Goal: Information Seeking & Learning: Learn about a topic

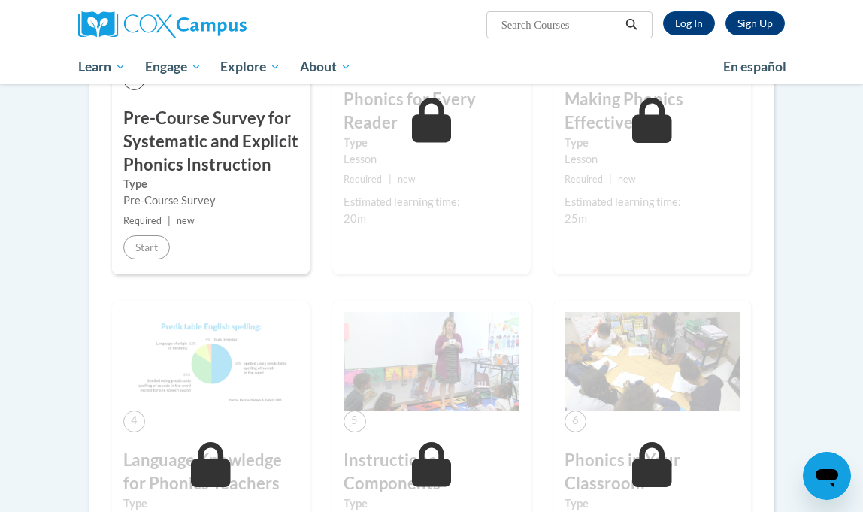
scroll to position [347, 0]
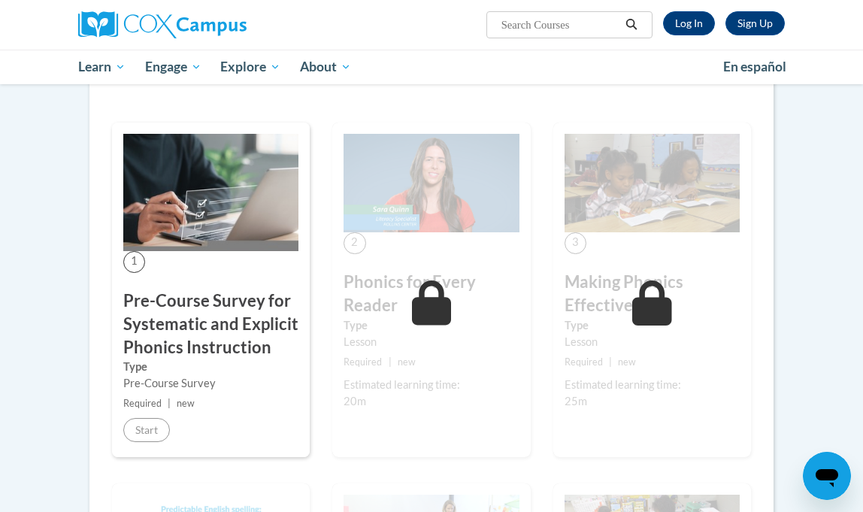
scroll to position [241, 0]
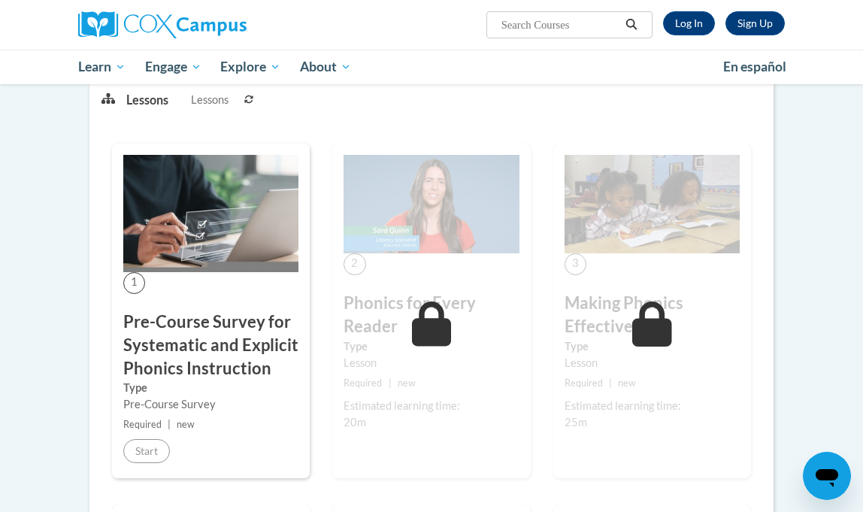
click at [195, 278] on div "1 Pre-Course Survey for Systematic and Explicit Phonics Instruction Type Pre-Co…" at bounding box center [211, 311] width 198 height 335
click at [446, 345] on icon at bounding box center [432, 323] width 40 height 45
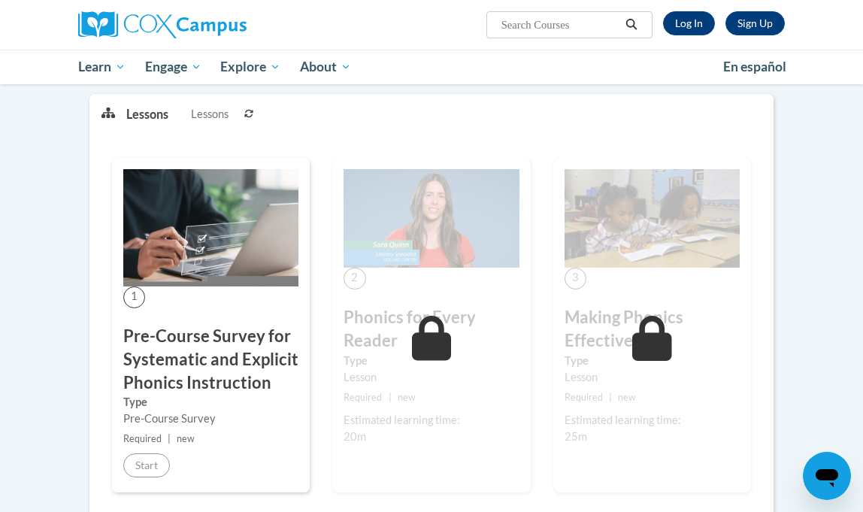
scroll to position [222, 0]
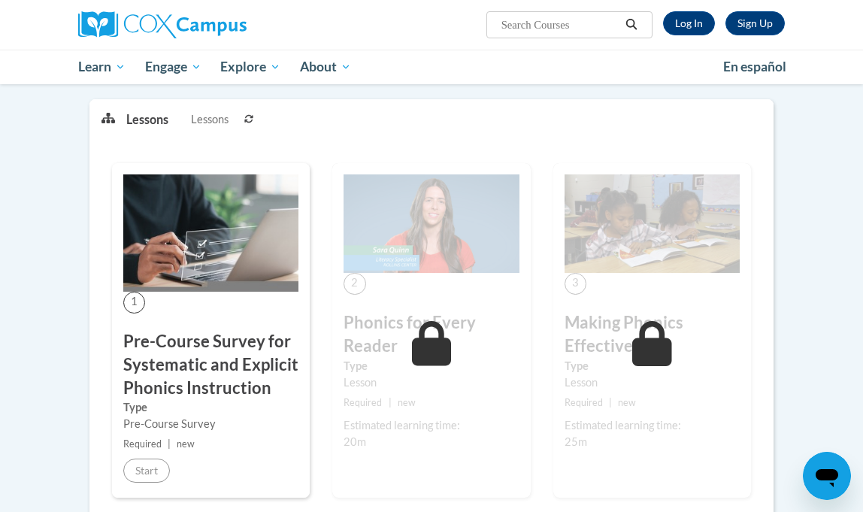
click at [146, 126] on p "Lessons" at bounding box center [147, 119] width 42 height 17
click at [252, 123] on button at bounding box center [249, 119] width 18 height 38
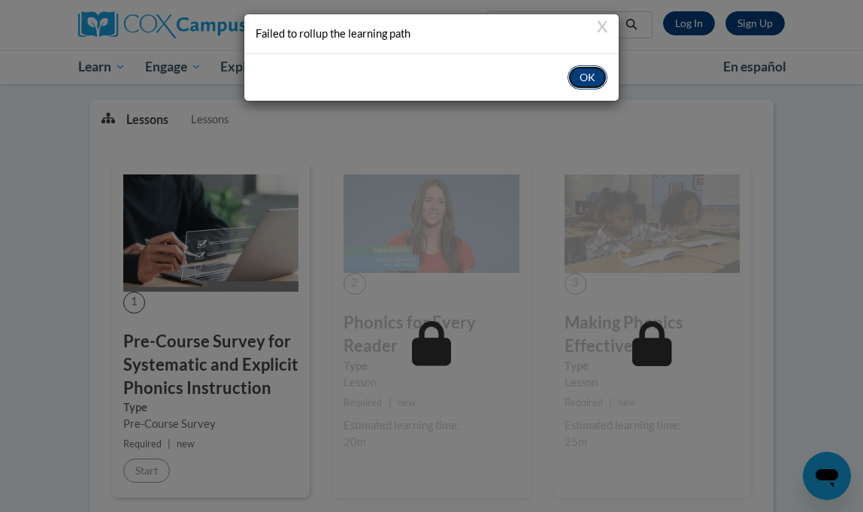
click at [581, 85] on button "OK" at bounding box center [588, 77] width 40 height 24
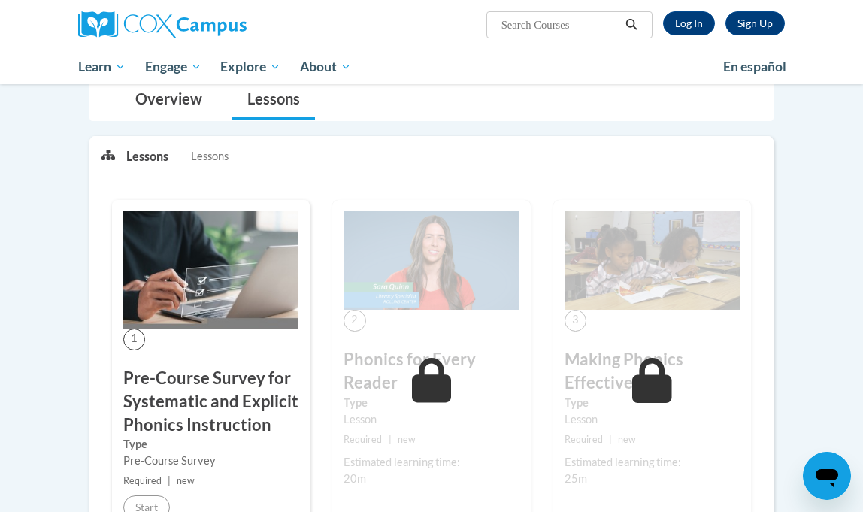
scroll to position [0, 0]
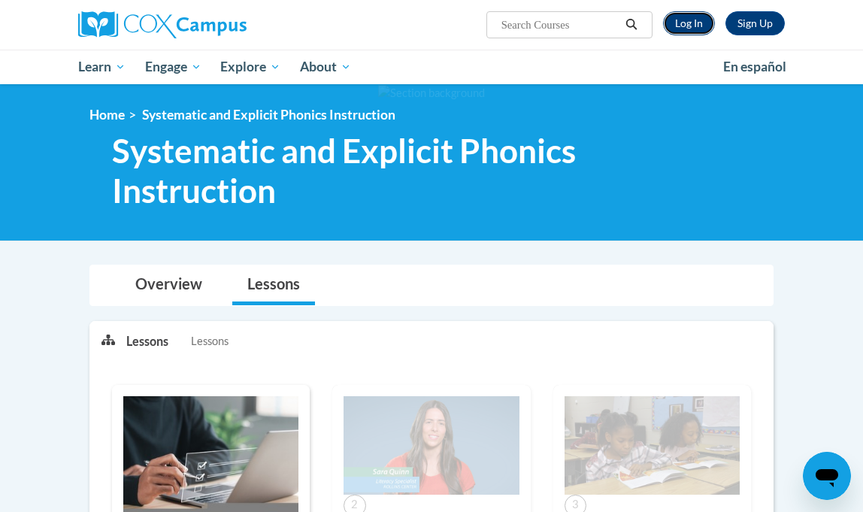
click at [698, 13] on link "Log In" at bounding box center [689, 23] width 52 height 24
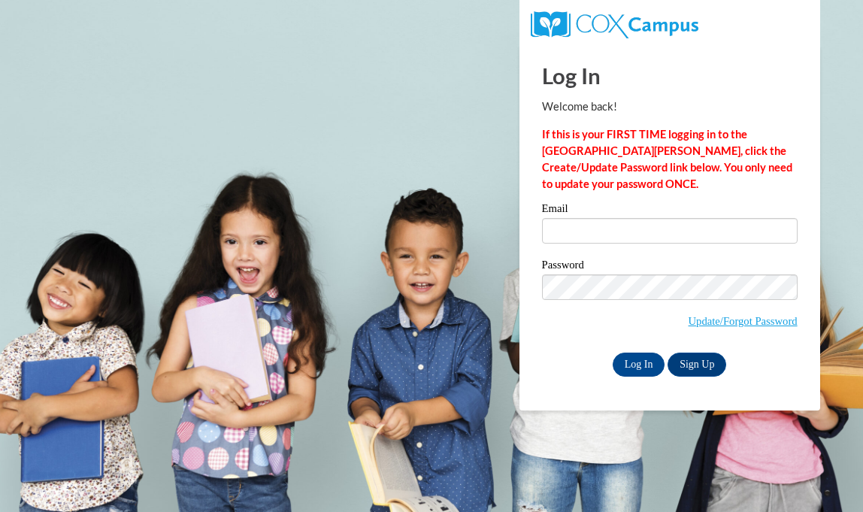
click at [583, 244] on div "Email" at bounding box center [670, 229] width 256 height 52
type input "bmoraga2003@icloud.com"
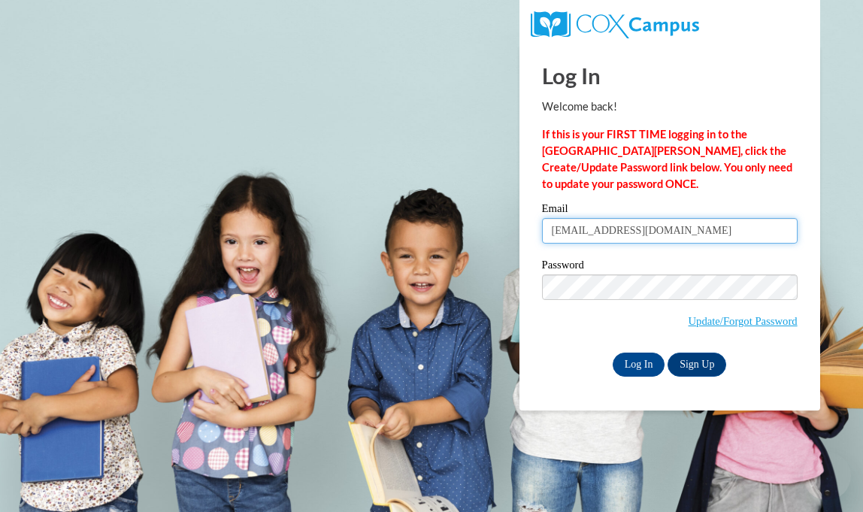
click at [577, 223] on input "bmoraga2003@icloud.com" at bounding box center [670, 231] width 256 height 26
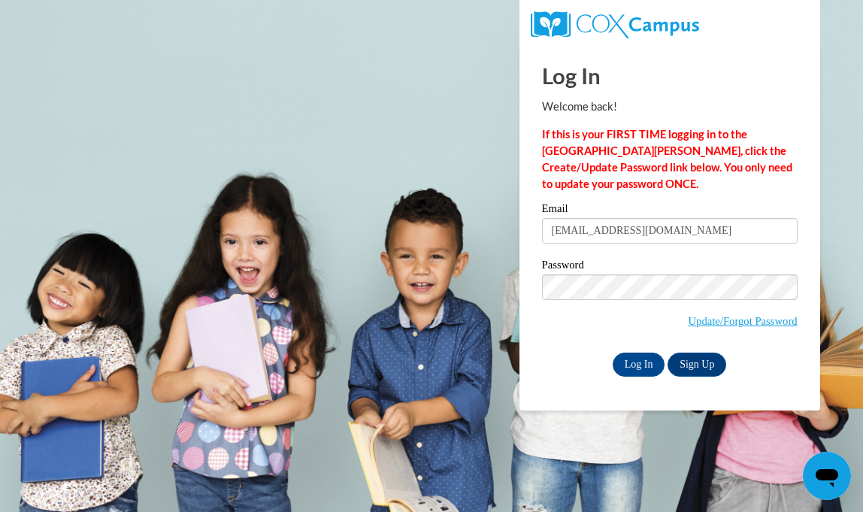
click at [589, 337] on div "Password Update/Forgot Password" at bounding box center [670, 303] width 256 height 89
click at [633, 362] on input "Log In" at bounding box center [639, 365] width 53 height 24
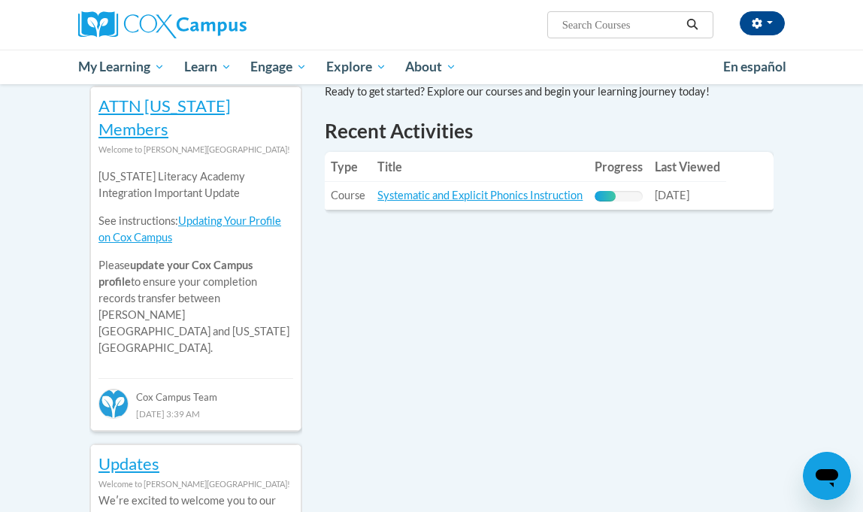
scroll to position [519, 0]
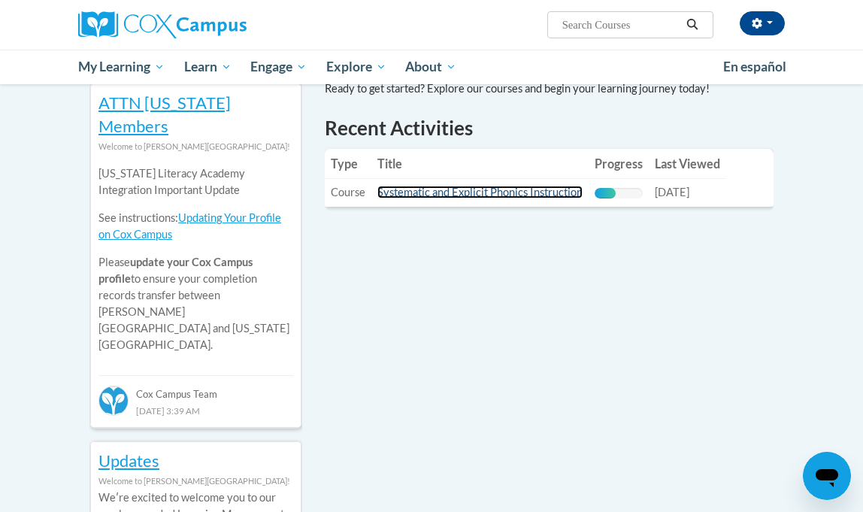
click at [404, 193] on link "Systematic and Explicit Phonics Instruction" at bounding box center [479, 192] width 205 height 13
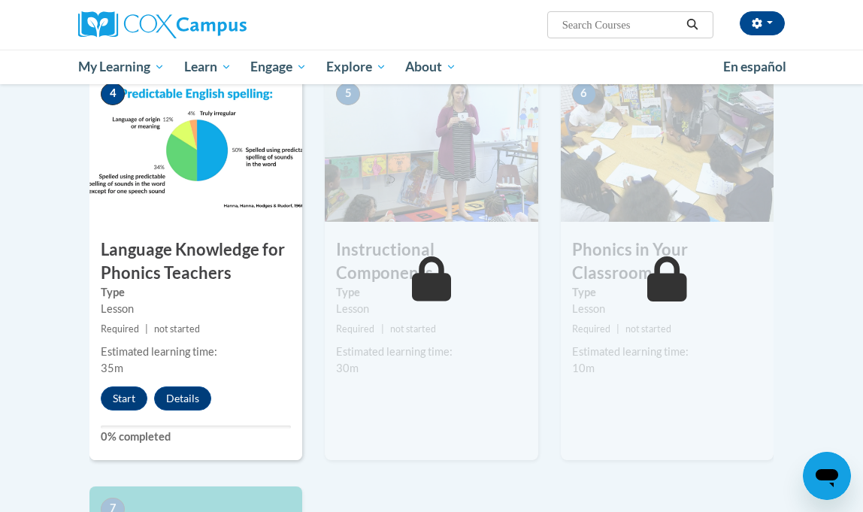
scroll to position [784, 0]
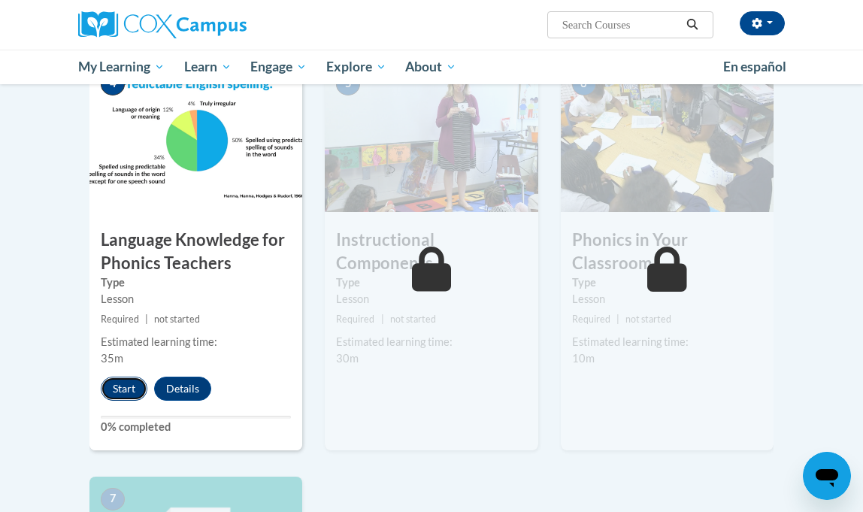
click at [129, 383] on button "Start" at bounding box center [124, 389] width 47 height 24
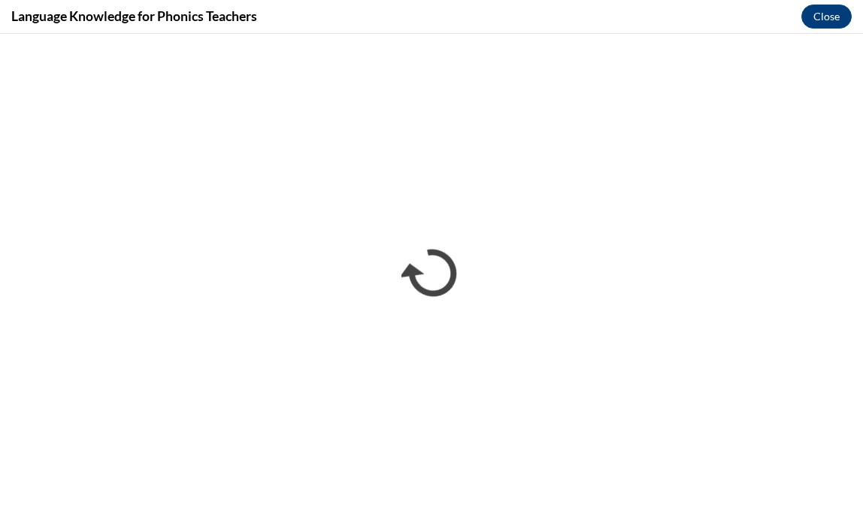
scroll to position [0, 0]
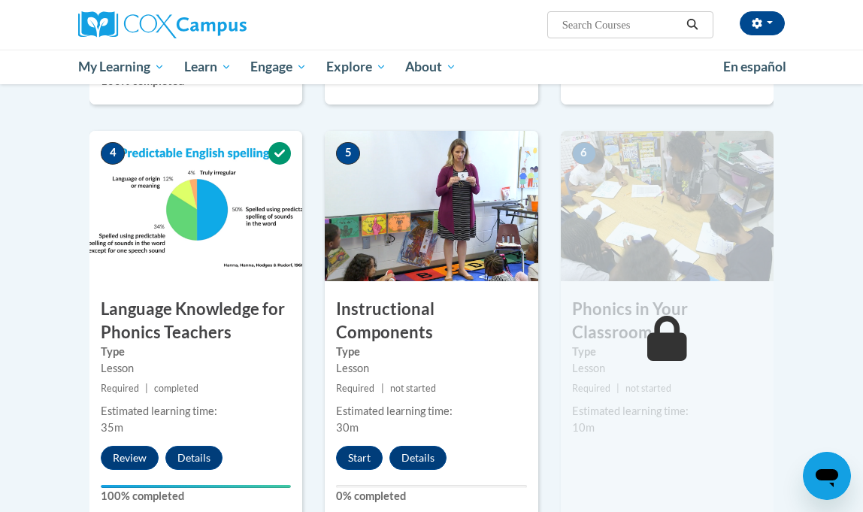
scroll to position [804, 0]
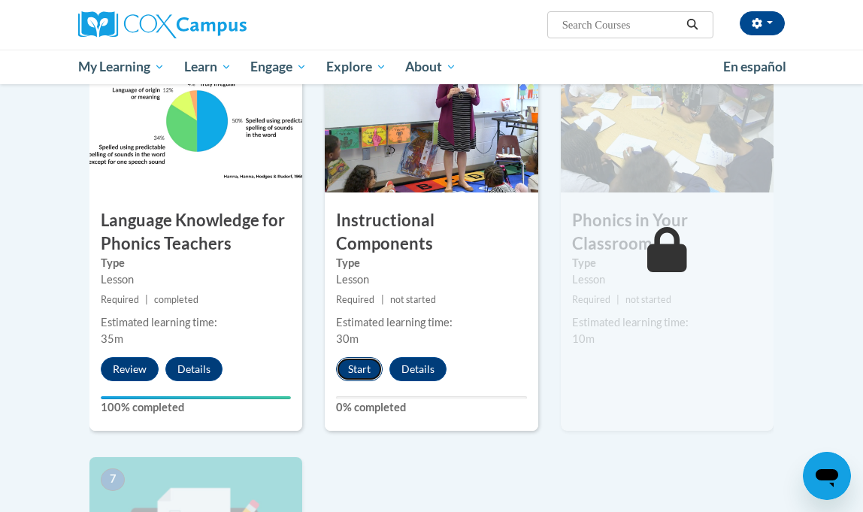
click at [358, 374] on button "Start" at bounding box center [359, 369] width 47 height 24
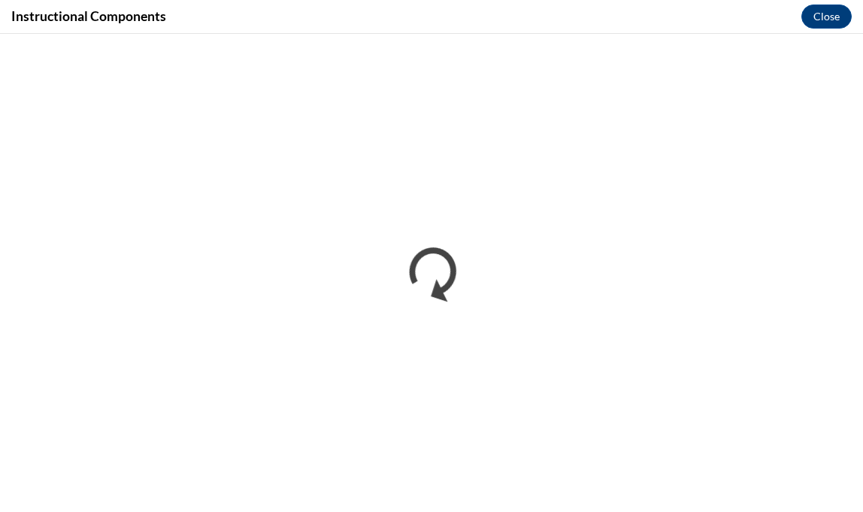
scroll to position [0, 0]
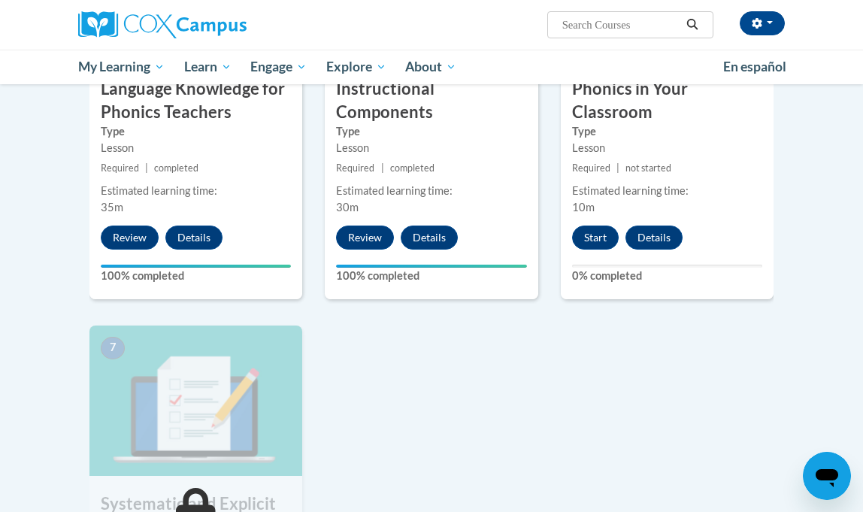
scroll to position [925, 0]
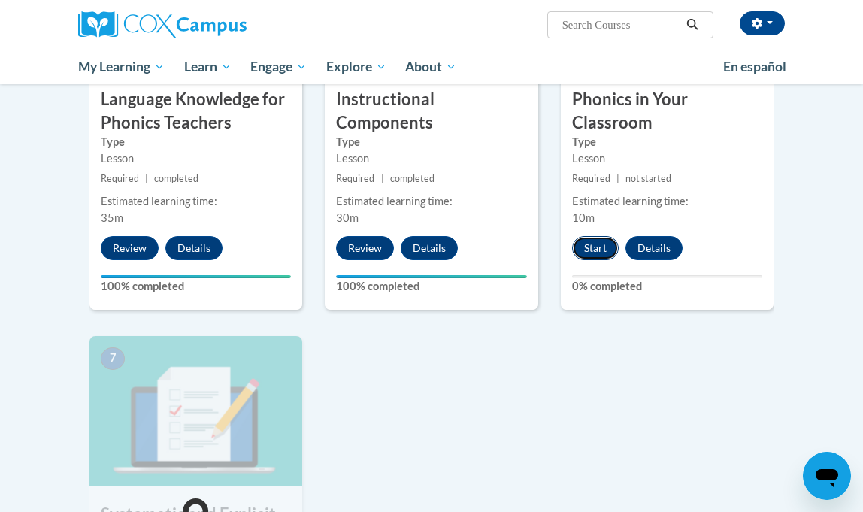
click at [590, 253] on button "Start" at bounding box center [595, 248] width 47 height 24
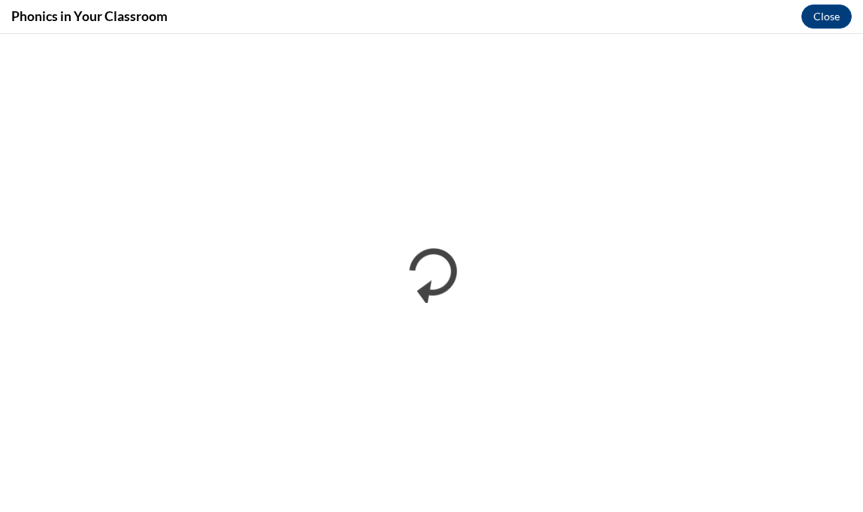
scroll to position [0, 0]
click at [518, 8] on div "Phonics in Your Classroom Close" at bounding box center [431, 17] width 863 height 34
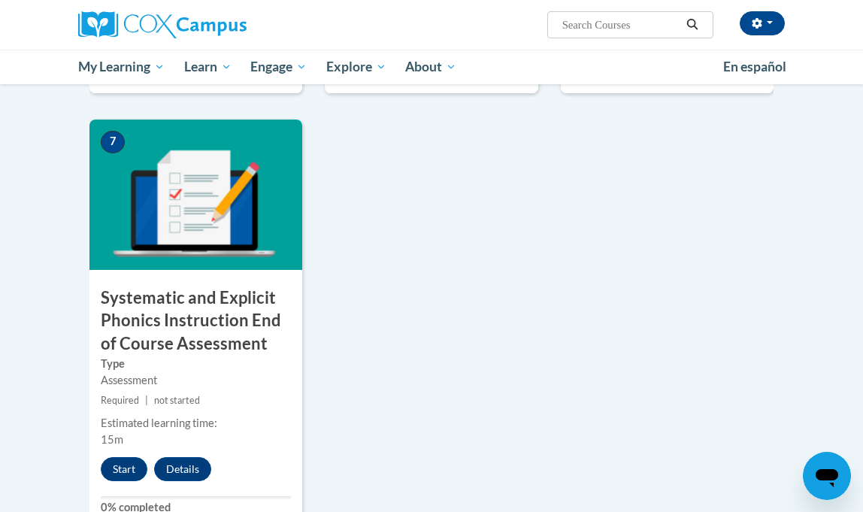
scroll to position [1142, 0]
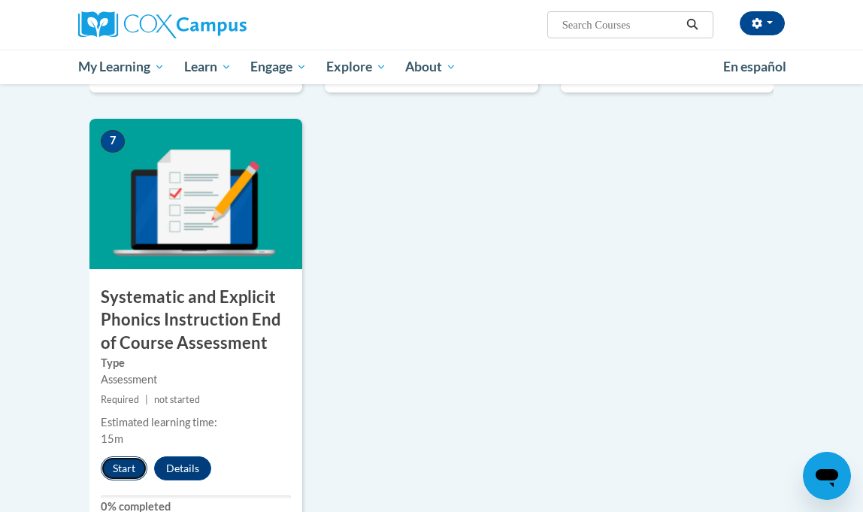
click at [126, 464] on button "Start" at bounding box center [124, 468] width 47 height 24
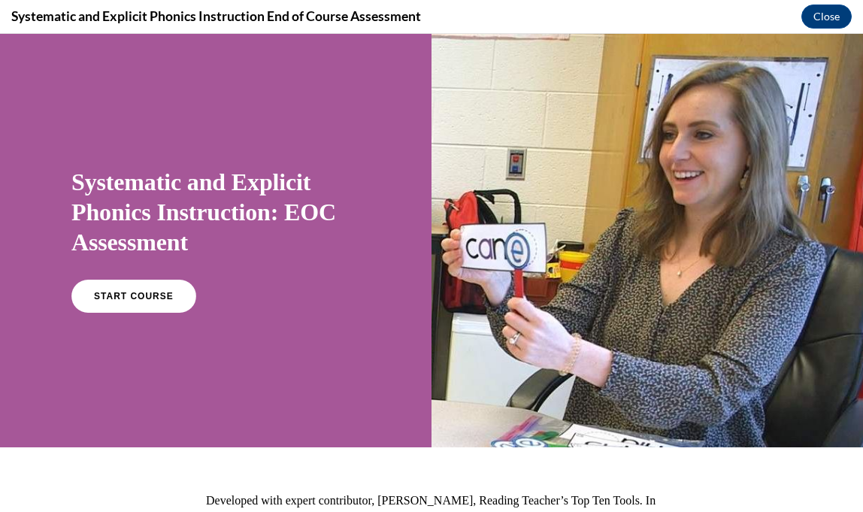
scroll to position [0, 0]
click at [176, 289] on link "START COURSE" at bounding box center [133, 296] width 131 height 35
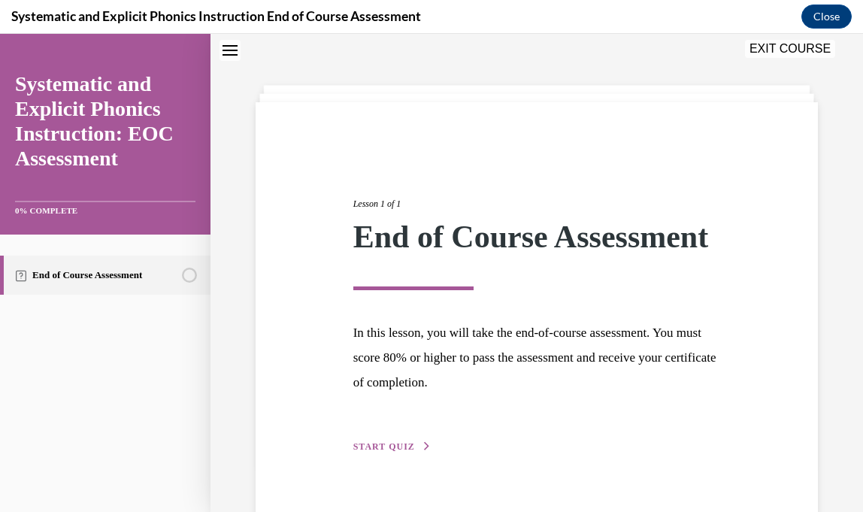
scroll to position [111, 0]
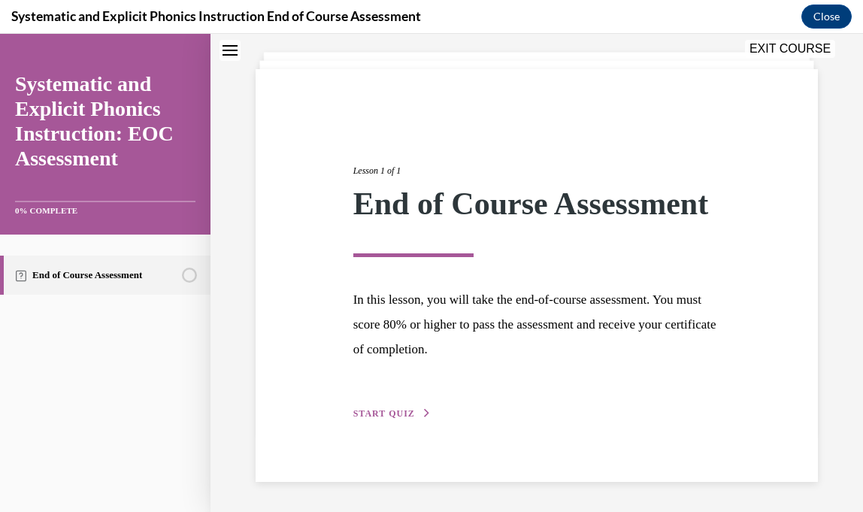
click at [407, 410] on span "START QUIZ" at bounding box center [384, 413] width 62 height 11
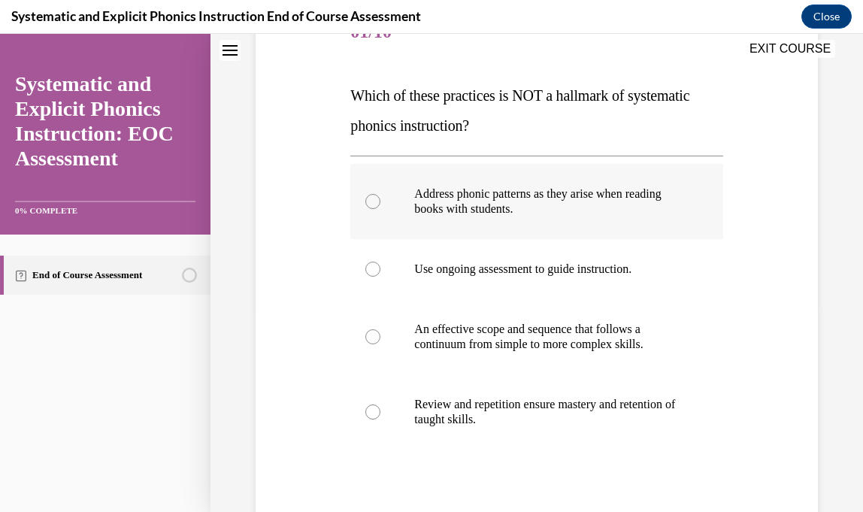
scroll to position [220, 0]
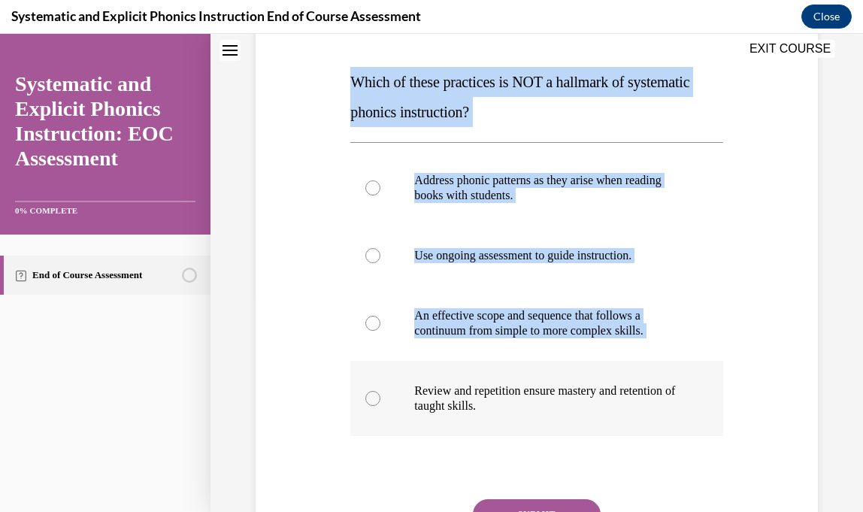
drag, startPoint x: 348, startPoint y: 83, endPoint x: 567, endPoint y: 414, distance: 397.2
click at [567, 414] on div "Question 01/10 Which of these practices is NOT a hallmark of systematic phonics…" at bounding box center [537, 295] width 380 height 656
click at [374, 84] on span "Which of these practices is NOT a hallmark of systematic phonics instruction?" at bounding box center [519, 97] width 339 height 47
drag, startPoint x: 353, startPoint y: 78, endPoint x: 550, endPoint y: 416, distance: 391.5
click at [550, 416] on div "Question 01/10 Which of these practices is NOT a hallmark of systematic phonics…" at bounding box center [536, 305] width 372 height 633
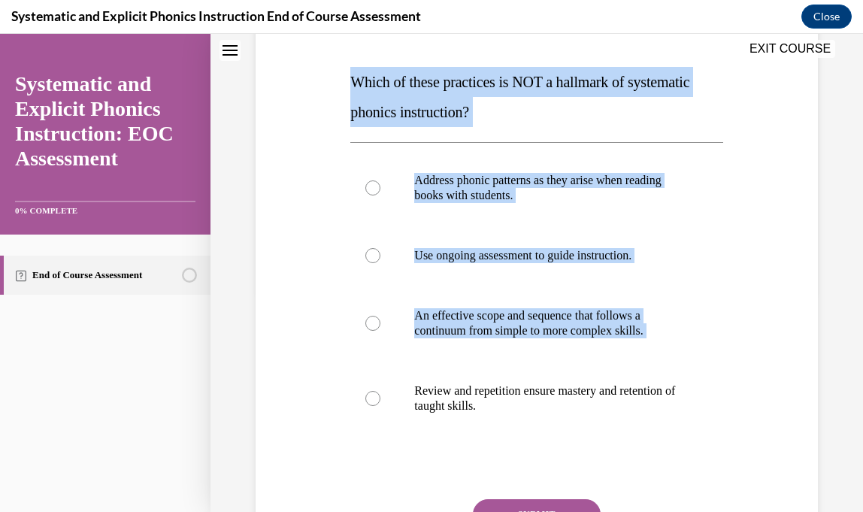
click at [414, 92] on p "Which of these practices is NOT a hallmark of systematic phonics instruction?" at bounding box center [536, 97] width 372 height 60
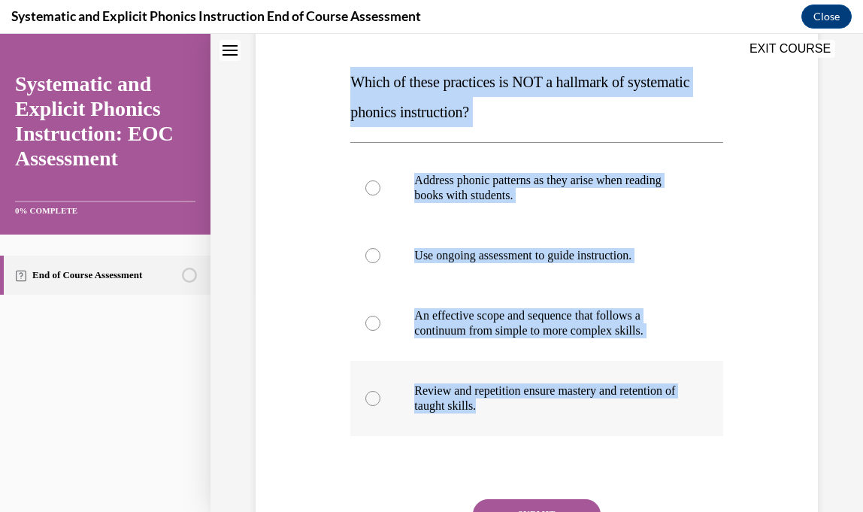
drag, startPoint x: 353, startPoint y: 80, endPoint x: 558, endPoint y: 408, distance: 386.7
click at [558, 408] on div "Question 01/10 Which of these practices is NOT a hallmark of systematic phonics…" at bounding box center [536, 305] width 372 height 633
copy div "Which of these practices is NOT a hallmark of systematic phonics instruction? A…"
click at [470, 202] on div at bounding box center [536, 187] width 372 height 75
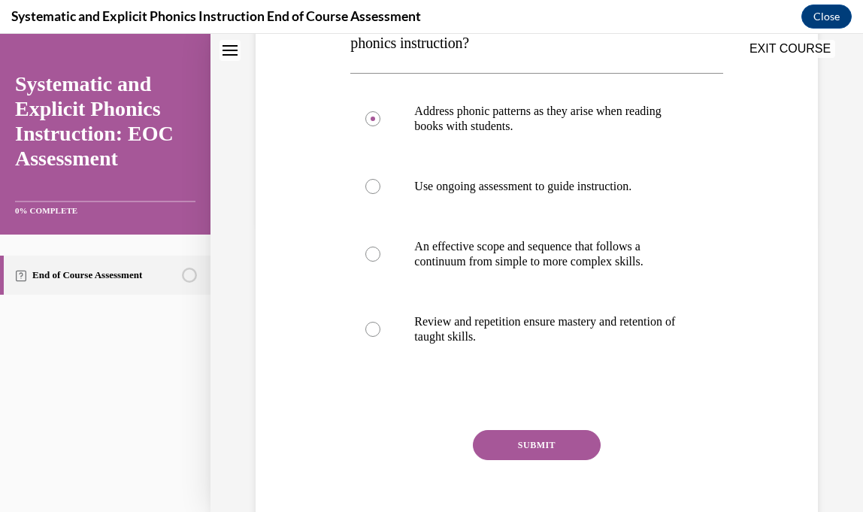
click at [559, 446] on button "SUBMIT" at bounding box center [537, 445] width 128 height 30
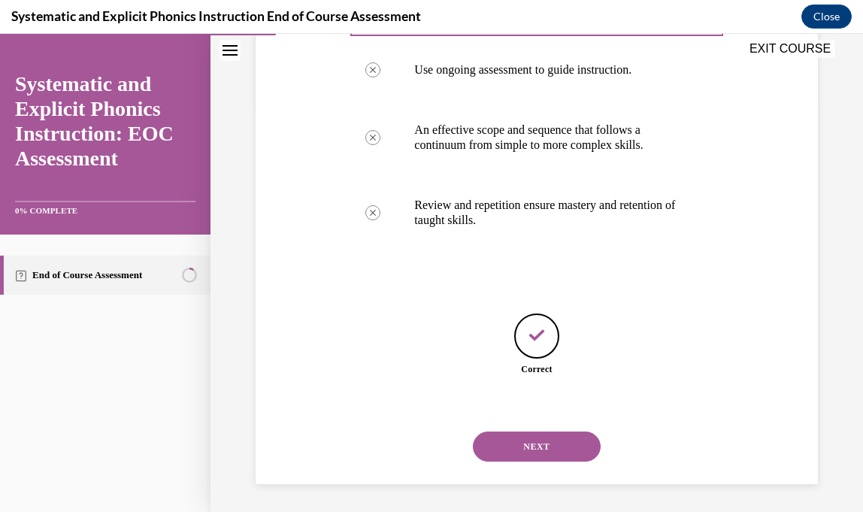
scroll to position [407, 0]
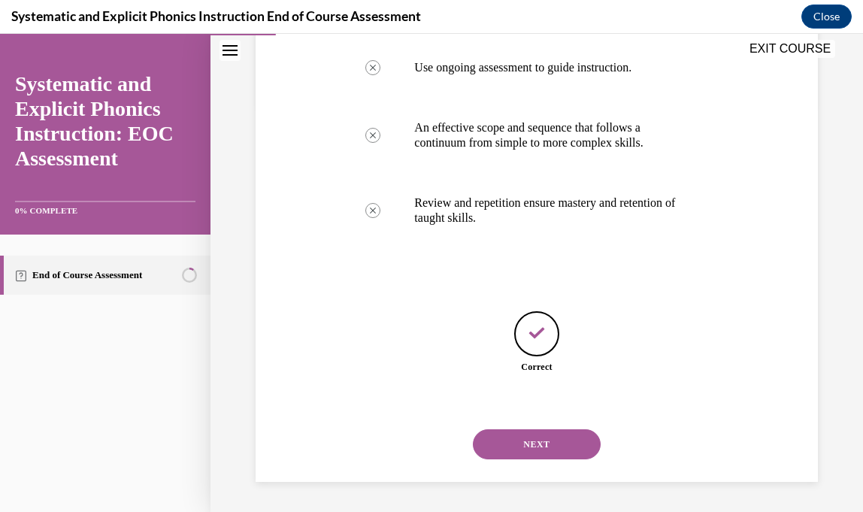
click at [524, 446] on button "NEXT" at bounding box center [537, 444] width 128 height 30
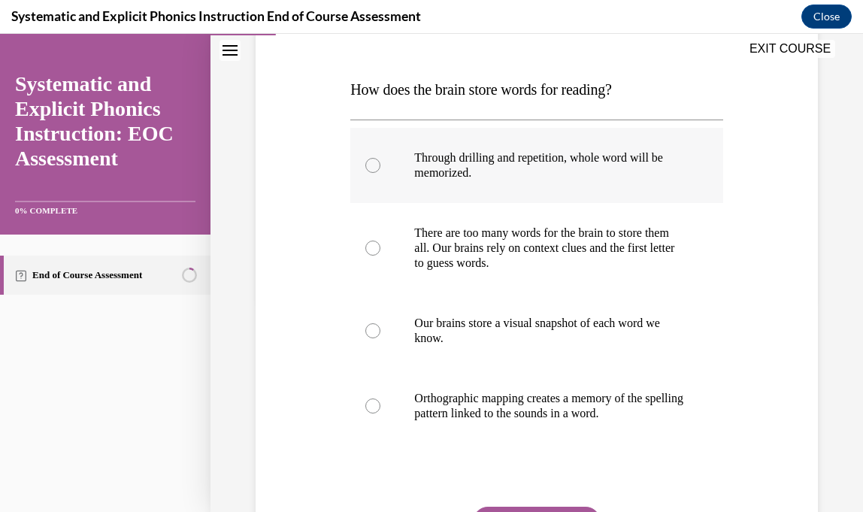
scroll to position [213, 0]
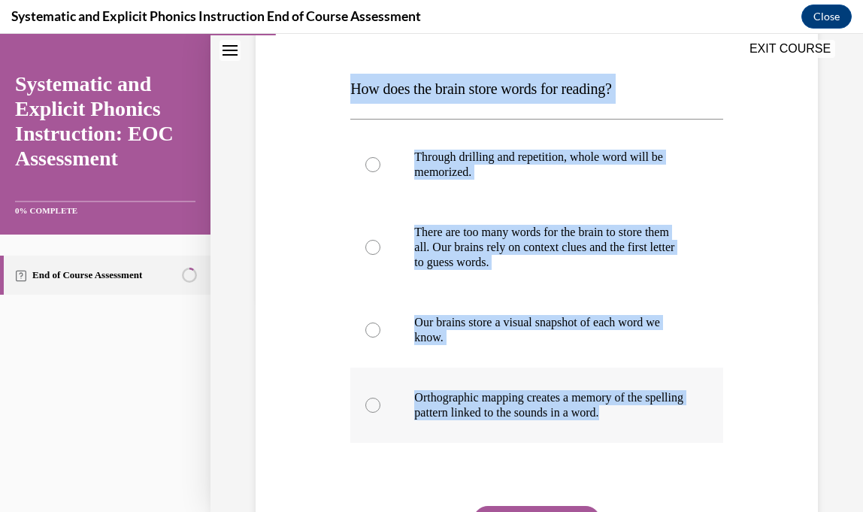
drag, startPoint x: 350, startPoint y: 88, endPoint x: 663, endPoint y: 418, distance: 454.7
click at [663, 418] on div "Question 02/10 How does the brain store words for reading? Through drilling and…" at bounding box center [536, 312] width 372 height 633
copy div "How does the brain store words for reading? Through drilling and repetition, wh…"
click at [452, 400] on p "Orthographic mapping creates a memory of the spelling pattern linked to the sou…" at bounding box center [549, 405] width 271 height 30
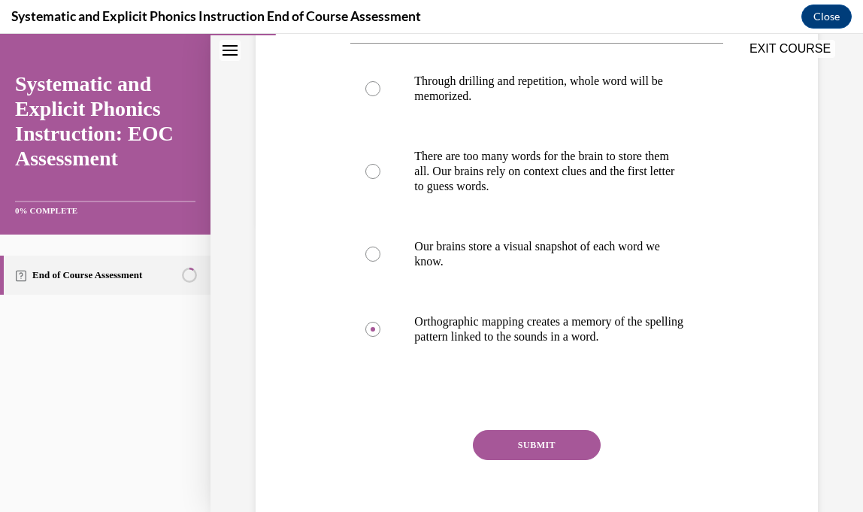
click at [492, 453] on button "SUBMIT" at bounding box center [537, 445] width 128 height 30
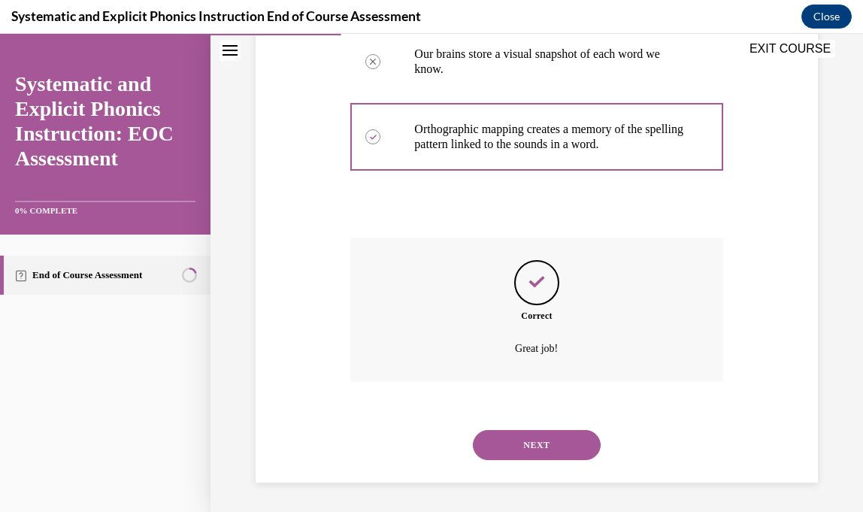
scroll to position [482, 0]
click at [546, 450] on button "NEXT" at bounding box center [537, 444] width 128 height 30
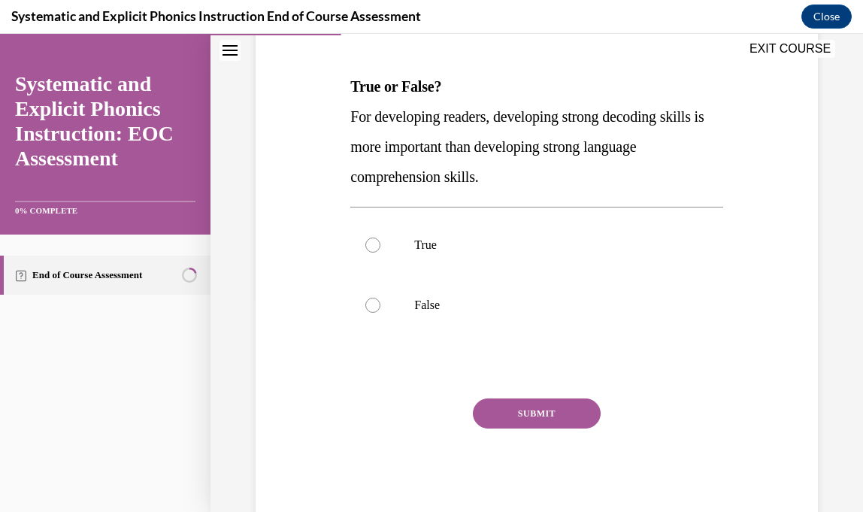
scroll to position [232, 0]
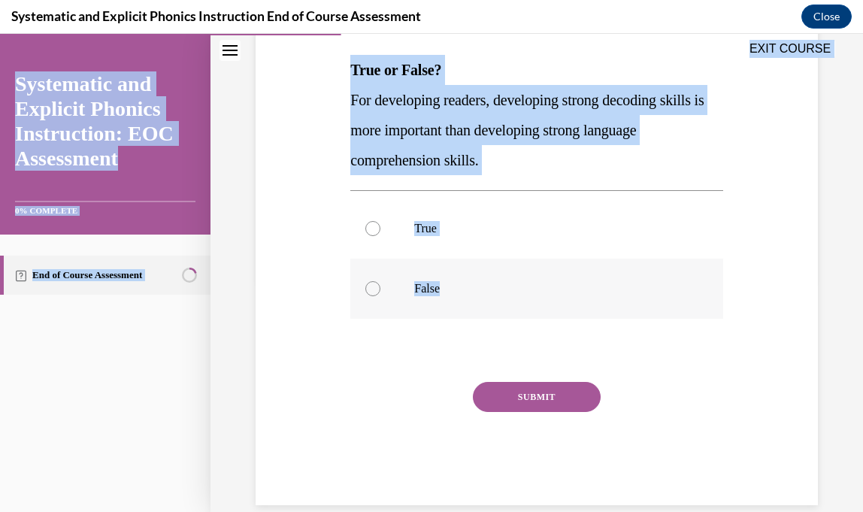
drag, startPoint x: 350, startPoint y: 66, endPoint x: 443, endPoint y: 290, distance: 242.6
click at [443, 290] on div "EXIT COURSE Systematic and Explicit Phonics Instruction: EOC Assessment 0% COMP…" at bounding box center [431, 273] width 863 height 478
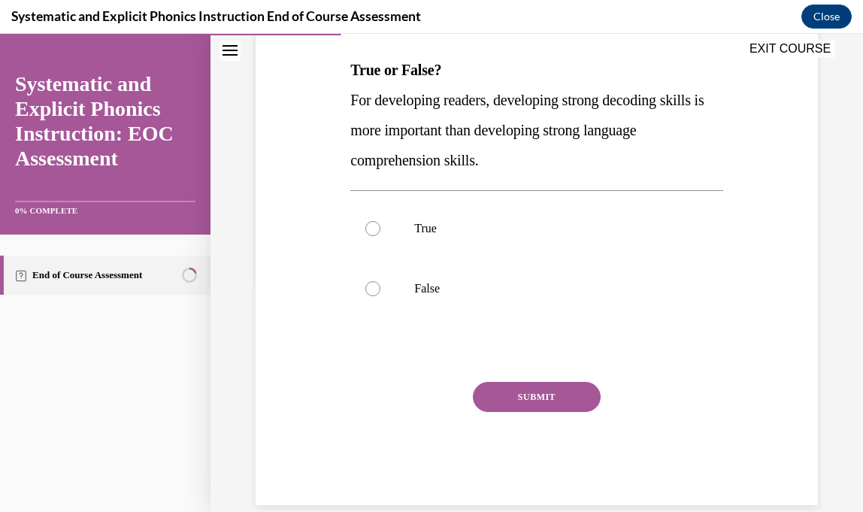
click at [547, 116] on p "For developing readers, developing strong decoding skills is more important tha…" at bounding box center [536, 130] width 372 height 90
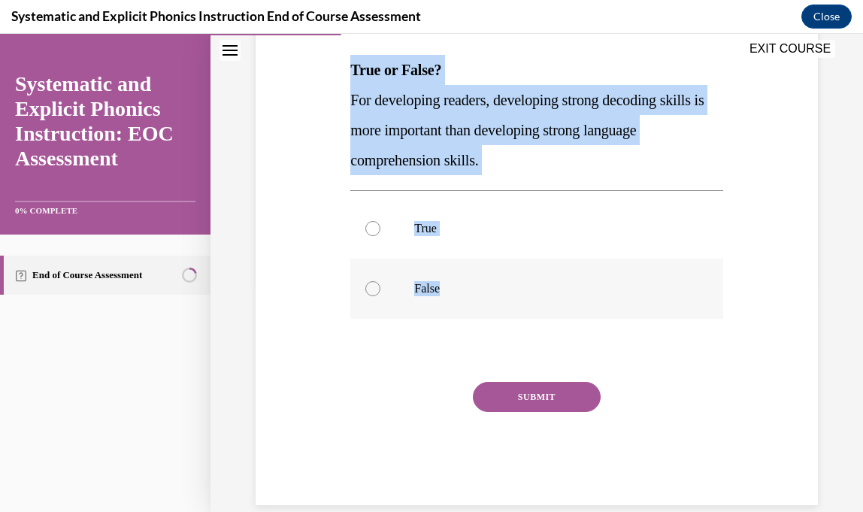
drag, startPoint x: 353, startPoint y: 67, endPoint x: 456, endPoint y: 292, distance: 246.9
click at [456, 292] on div "Question 03/10 True or False? For developing readers, developing strong decodin…" at bounding box center [536, 241] width 372 height 528
copy div "True or False? For developing readers, developing strong decoding skills is mor…"
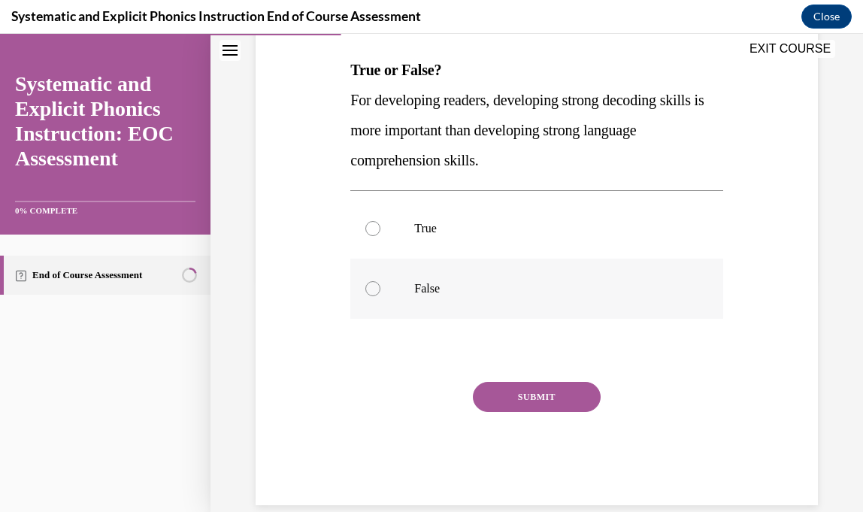
click at [431, 271] on div at bounding box center [536, 289] width 372 height 60
click at [512, 401] on button "SUBMIT" at bounding box center [537, 397] width 128 height 30
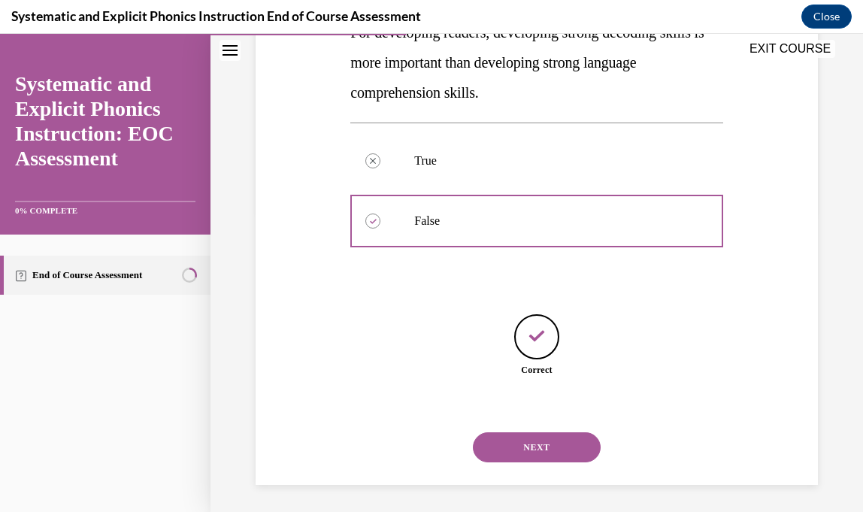
scroll to position [302, 0]
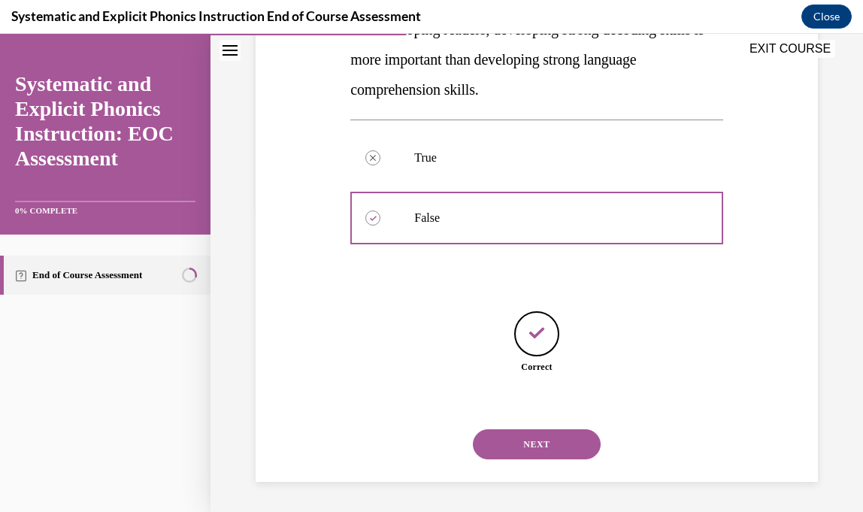
click at [541, 440] on button "NEXT" at bounding box center [537, 444] width 128 height 30
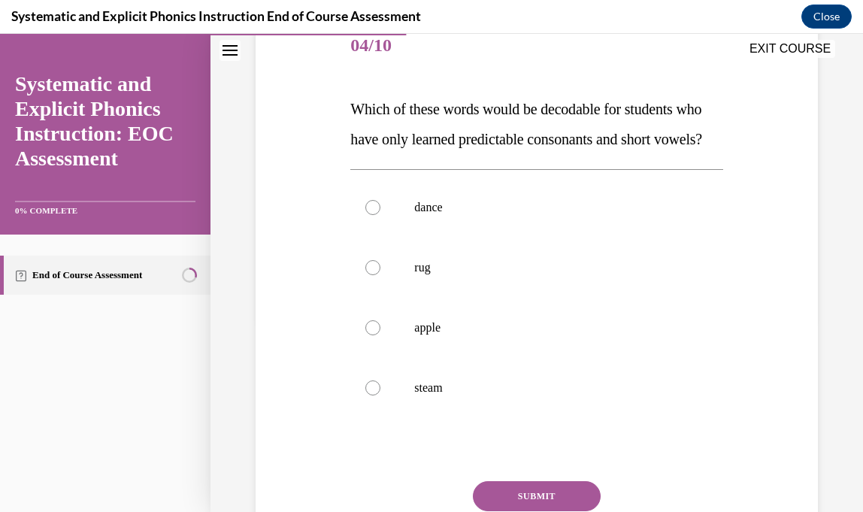
scroll to position [194, 0]
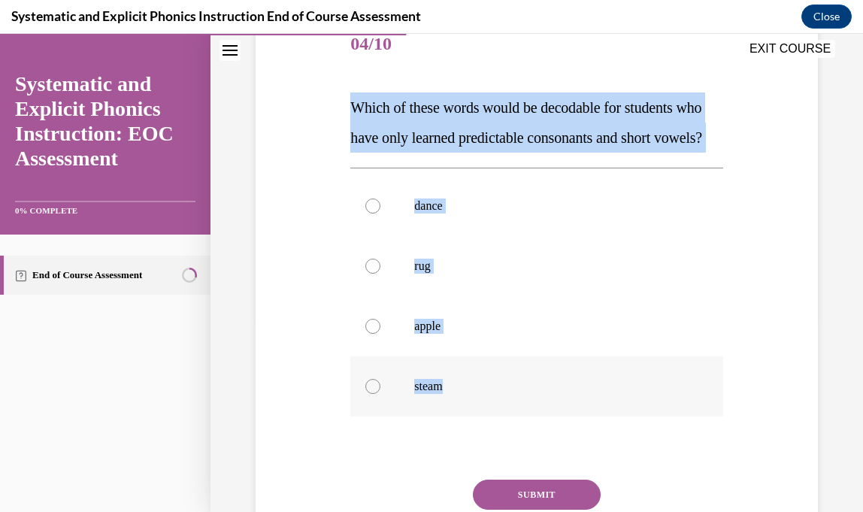
drag, startPoint x: 353, startPoint y: 103, endPoint x: 459, endPoint y: 411, distance: 326.2
click at [459, 411] on div "Question 04/10 Which of these words would be decodable for students who have on…" at bounding box center [536, 309] width 372 height 588
copy div "Which of these words would be decodable for students who have only learned pred…"
click at [444, 277] on div at bounding box center [536, 266] width 372 height 60
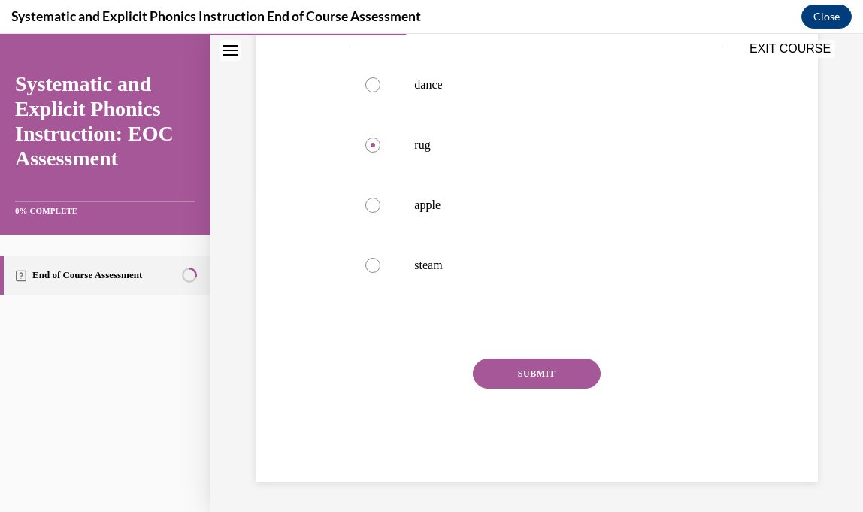
click at [536, 389] on button "SUBMIT" at bounding box center [537, 374] width 128 height 30
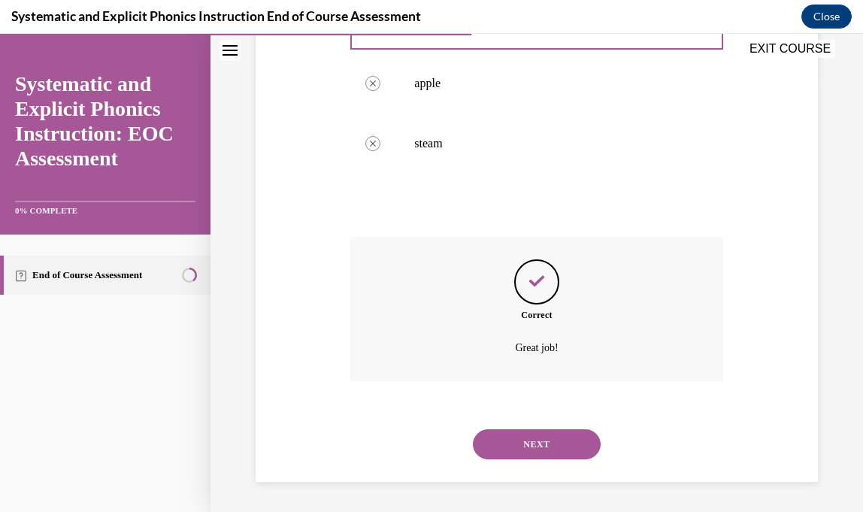
scroll to position [467, 0]
click at [526, 444] on button "NEXT" at bounding box center [537, 444] width 128 height 30
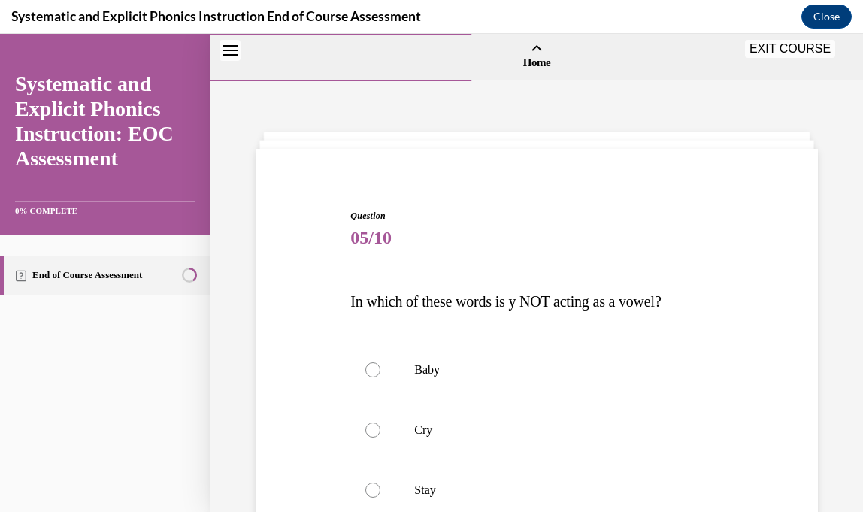
scroll to position [168, 0]
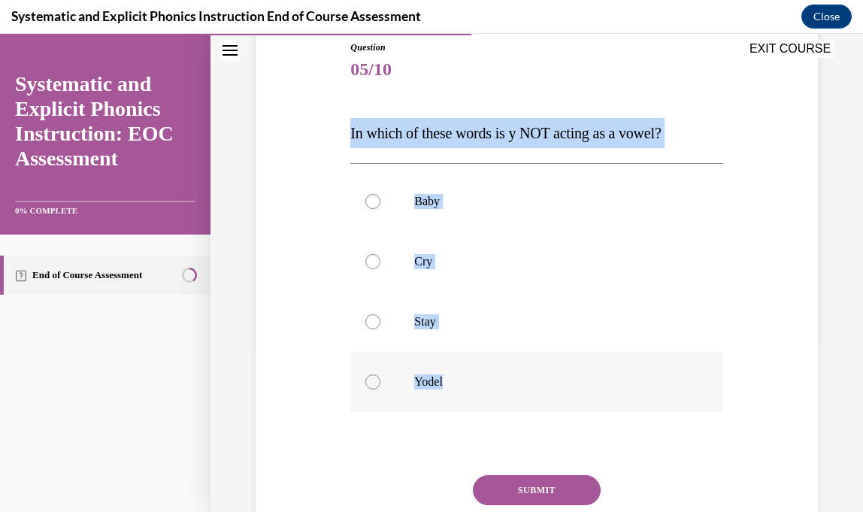
drag, startPoint x: 350, startPoint y: 137, endPoint x: 456, endPoint y: 379, distance: 264.6
click at [456, 379] on div "Question 05/10 In which of these words is y NOT acting as a vowel? Baby Cry Sta…" at bounding box center [537, 308] width 380 height 580
copy div "In which of these words is y NOT acting as a vowel? Baby Cry Stay Yodel"
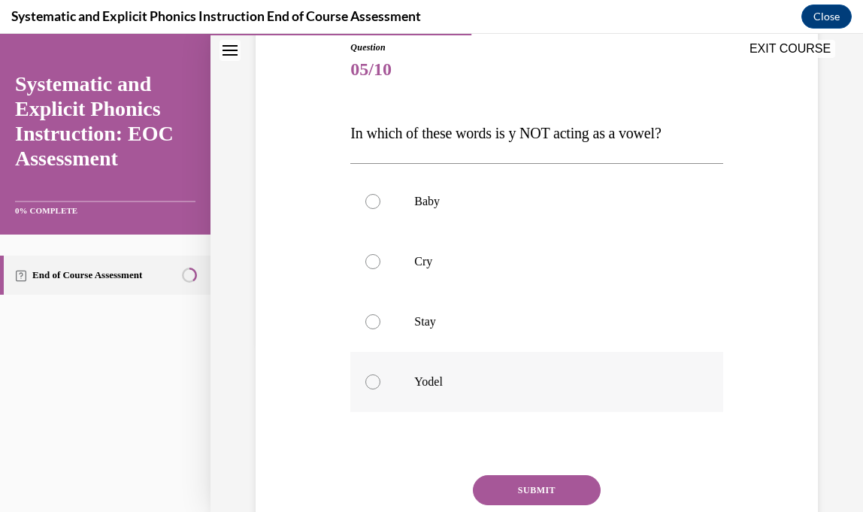
click at [454, 399] on div at bounding box center [536, 382] width 372 height 60
click at [558, 495] on button "SUBMIT" at bounding box center [537, 490] width 128 height 30
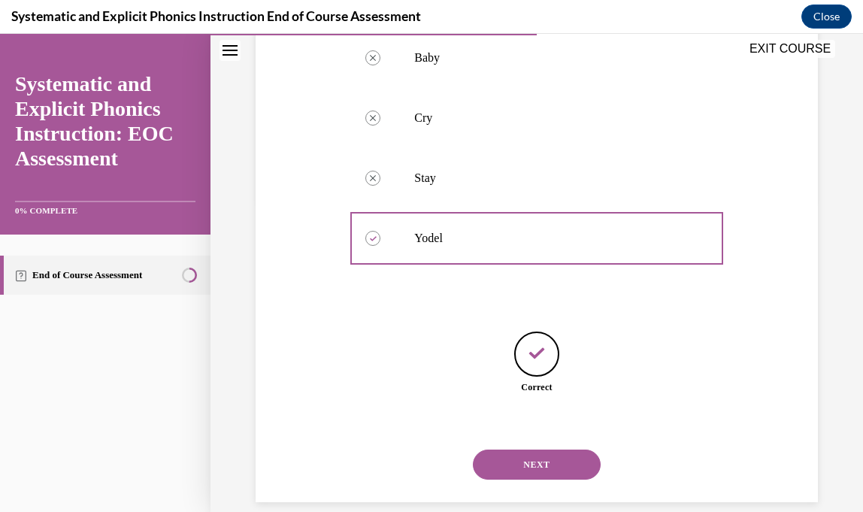
scroll to position [332, 0]
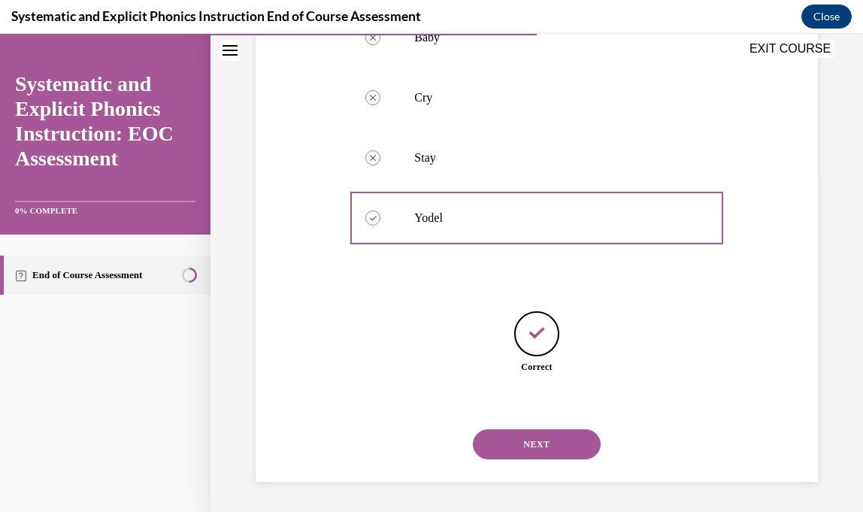
click at [537, 447] on button "NEXT" at bounding box center [537, 444] width 128 height 30
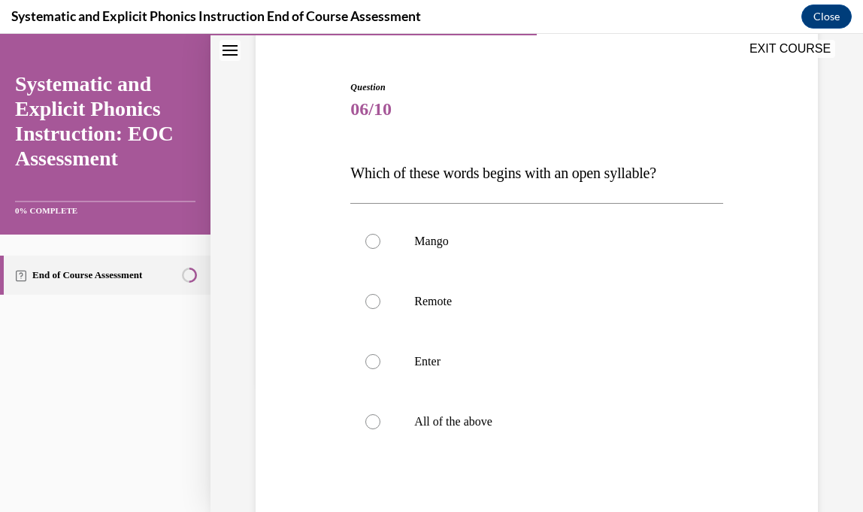
scroll to position [142, 0]
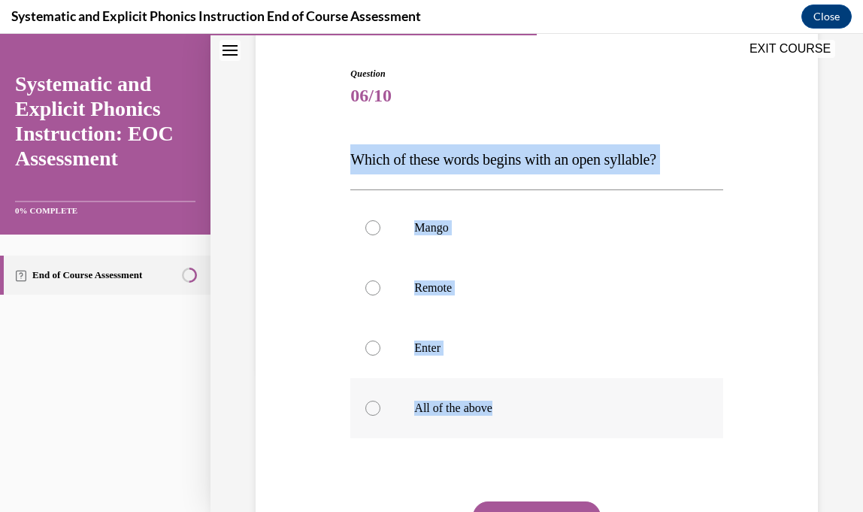
drag, startPoint x: 355, startPoint y: 159, endPoint x: 495, endPoint y: 409, distance: 287.1
click at [495, 409] on div "Question 06/10 Which of these words begins with an open syllable? Mango Remote …" at bounding box center [536, 346] width 372 height 558
copy div "Which of these words begins with an open syllable? Mango Remote Enter All of th…"
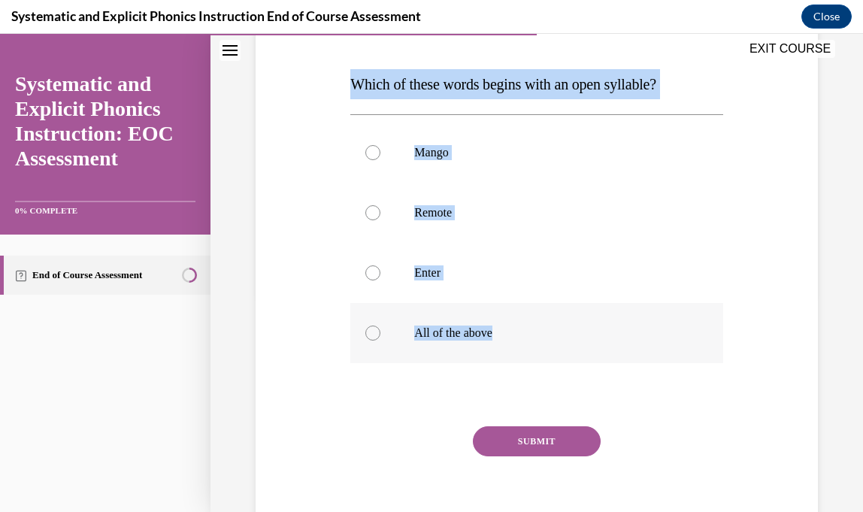
scroll to position [218, 0]
click at [516, 447] on button "SUBMIT" at bounding box center [537, 441] width 128 height 30
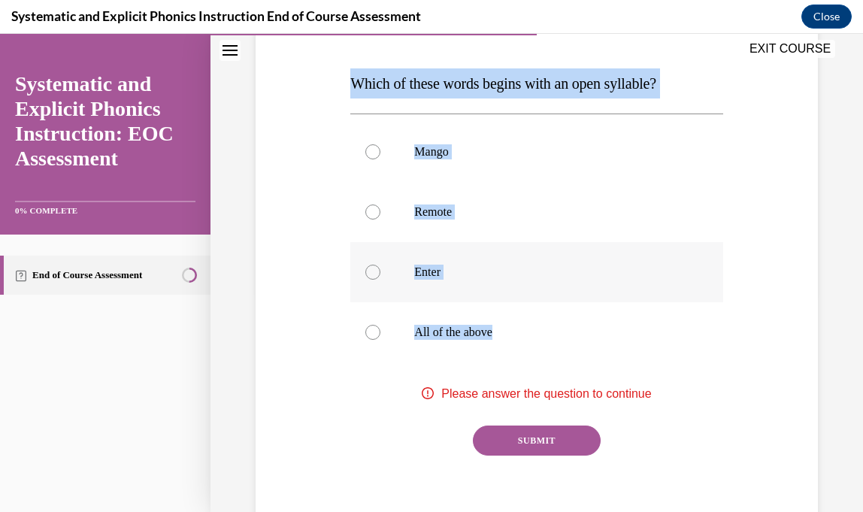
click at [432, 242] on div at bounding box center [536, 272] width 372 height 60
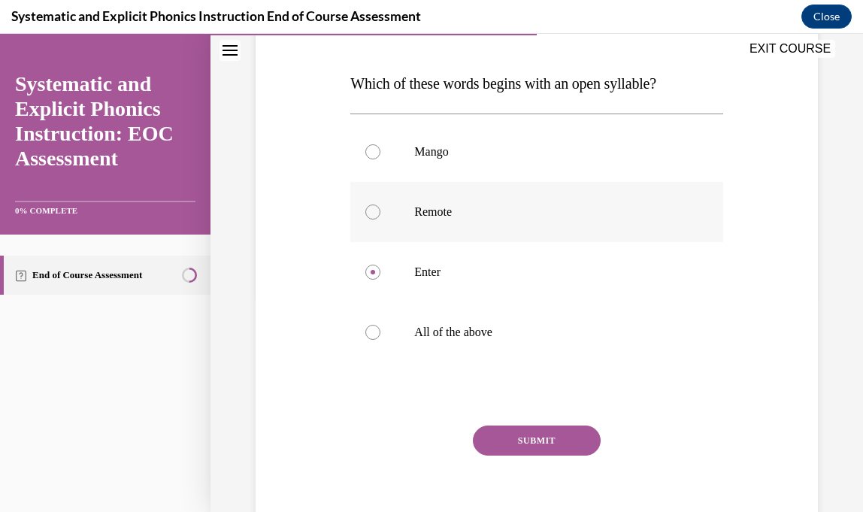
click at [432, 214] on p "Remote" at bounding box center [549, 211] width 271 height 15
click at [534, 438] on button "SUBMIT" at bounding box center [537, 441] width 128 height 30
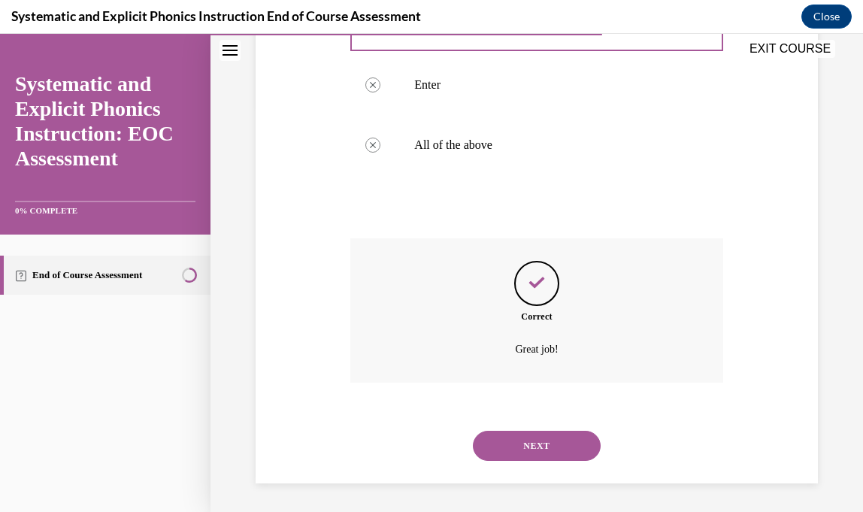
scroll to position [407, 0]
click at [533, 471] on div "NEXT" at bounding box center [536, 444] width 372 height 60
click at [531, 444] on button "NEXT" at bounding box center [537, 444] width 128 height 30
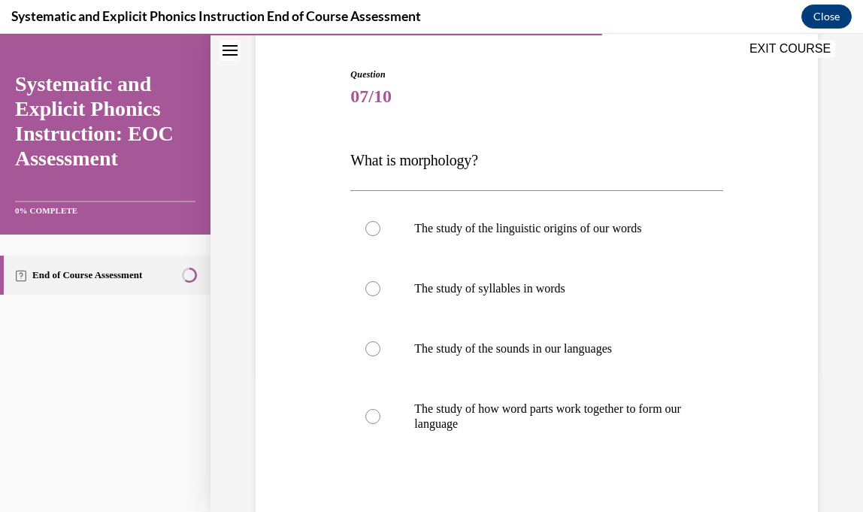
scroll to position [163, 0]
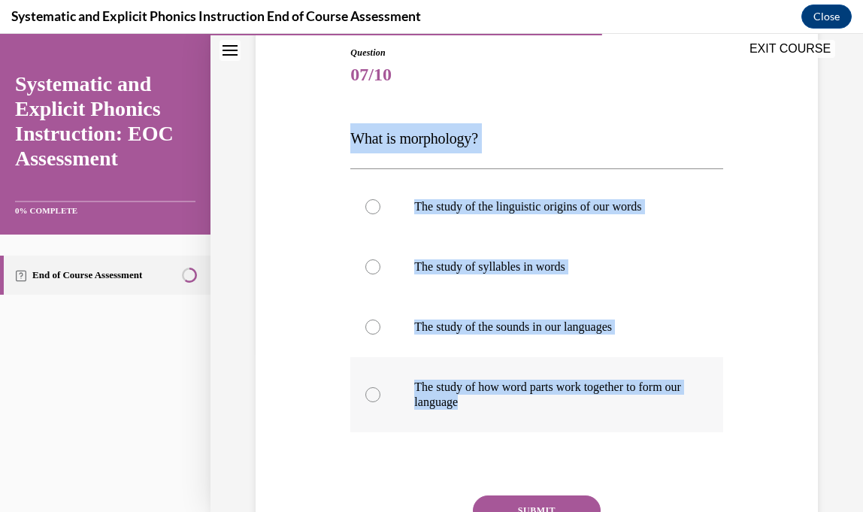
drag, startPoint x: 350, startPoint y: 132, endPoint x: 511, endPoint y: 401, distance: 313.3
click at [511, 401] on div "Question 07/10 What is morphology? The study of the linguistic origins of our w…" at bounding box center [537, 320] width 380 height 595
copy div "What is morphology? The study of the linguistic origins of our words The study …"
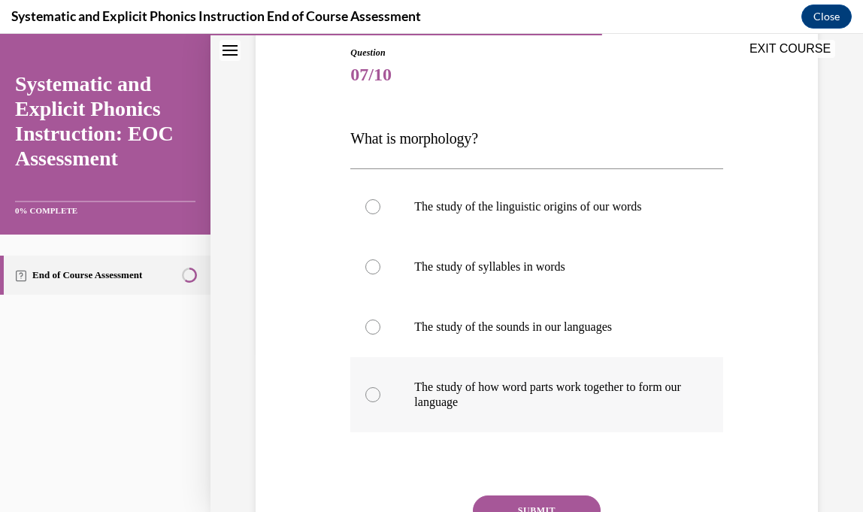
click at [565, 399] on p "The study of how word parts work together to form our language" at bounding box center [549, 395] width 271 height 30
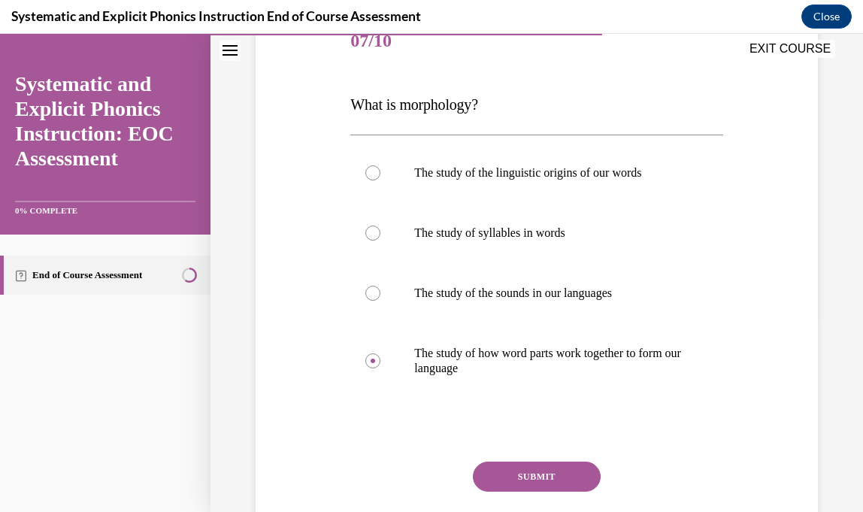
click at [573, 483] on button "SUBMIT" at bounding box center [537, 477] width 128 height 30
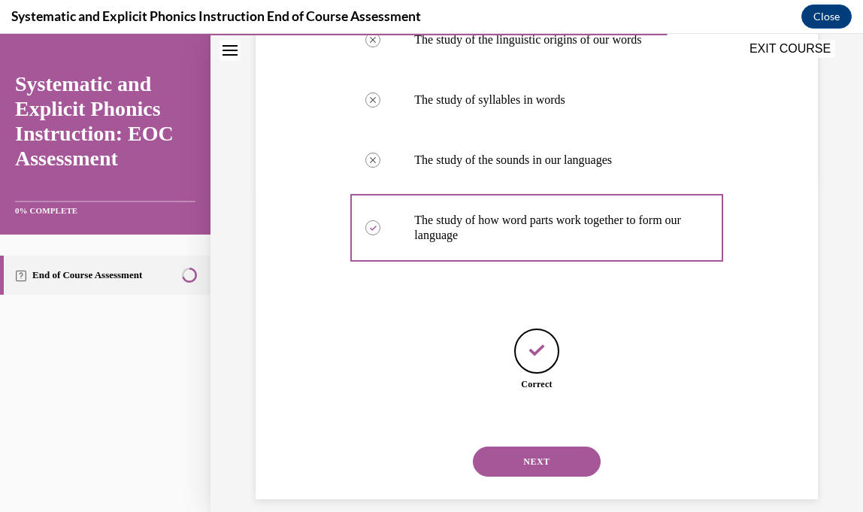
scroll to position [347, 0]
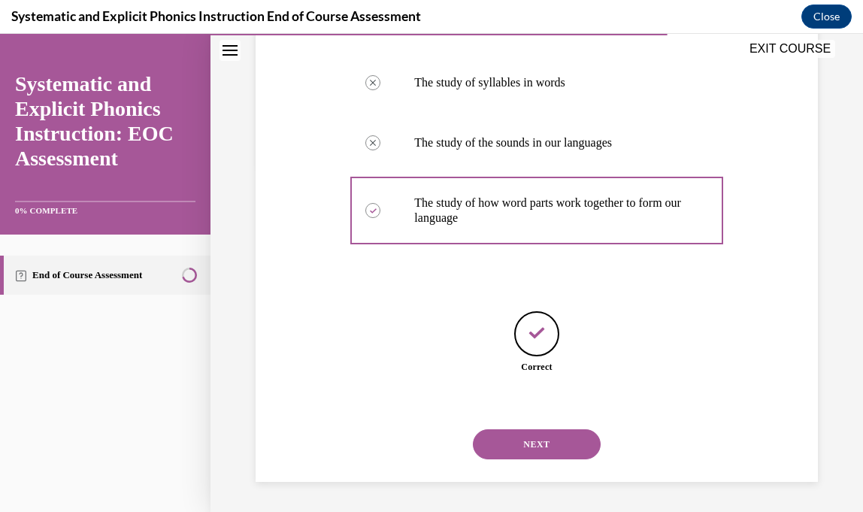
click at [556, 450] on button "NEXT" at bounding box center [537, 444] width 128 height 30
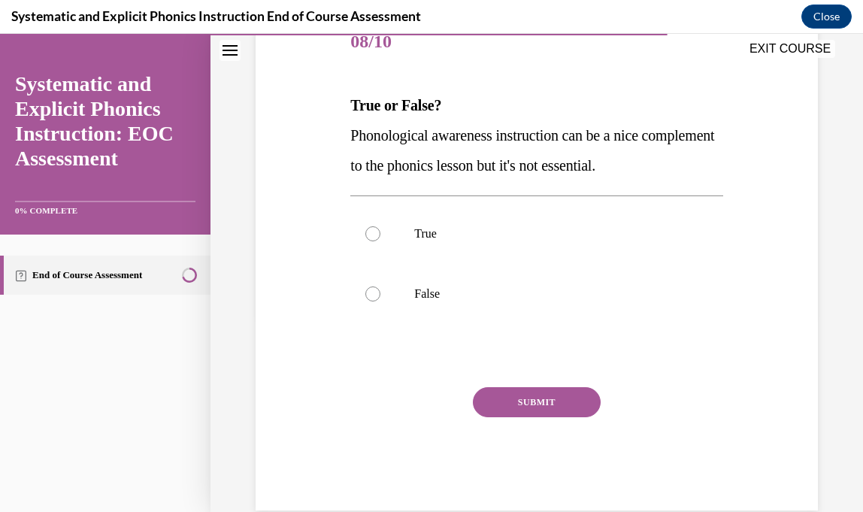
scroll to position [198, 0]
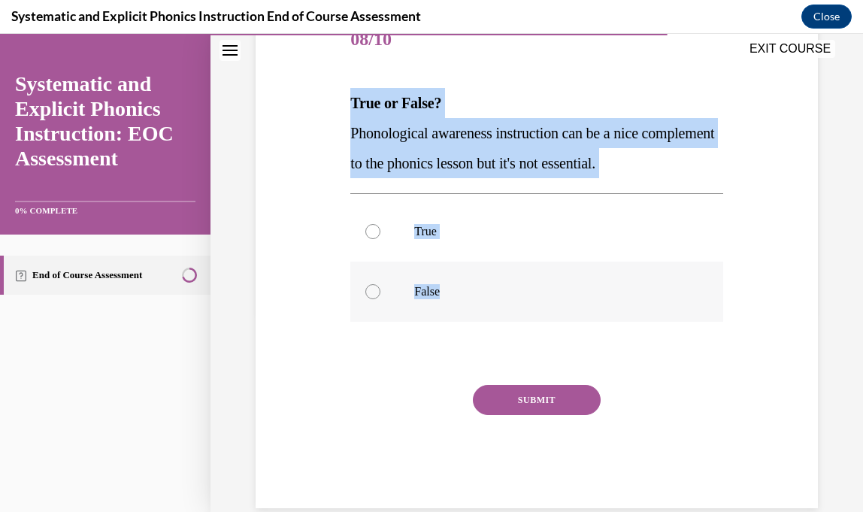
drag, startPoint x: 353, startPoint y: 99, endPoint x: 455, endPoint y: 297, distance: 222.6
click at [455, 297] on div "Question 08/10 True or False? Phonological awareness instruction can be a nice …" at bounding box center [536, 260] width 372 height 498
copy div "True or False? Phonological awareness instruction can be a nice complement to t…"
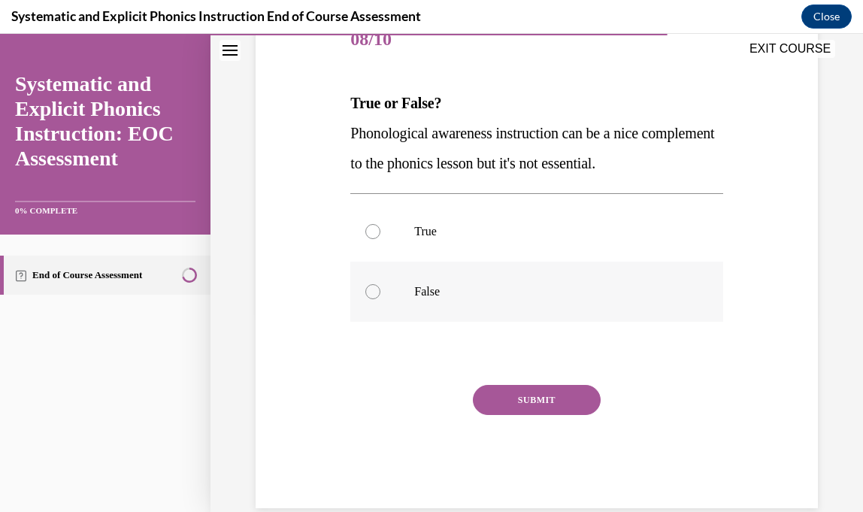
click at [465, 298] on p "False" at bounding box center [549, 291] width 271 height 15
click at [512, 390] on button "SUBMIT" at bounding box center [537, 400] width 128 height 30
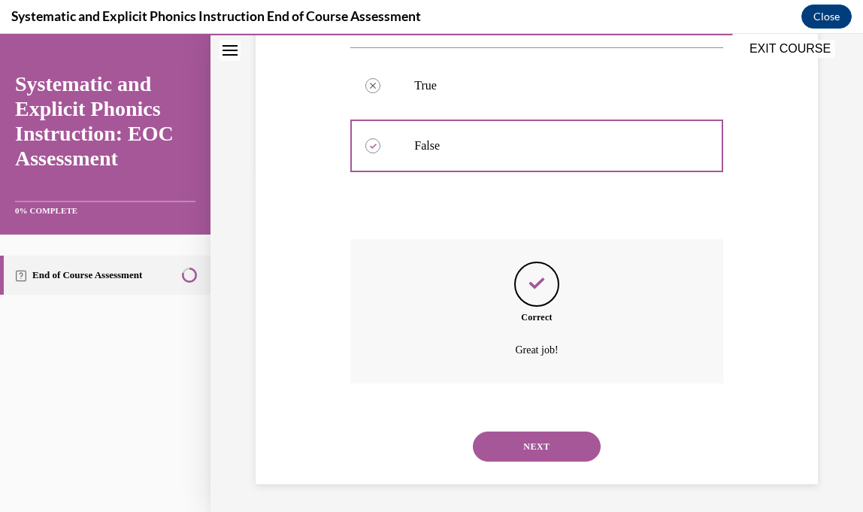
scroll to position [347, 0]
click at [536, 437] on button "NEXT" at bounding box center [537, 444] width 128 height 30
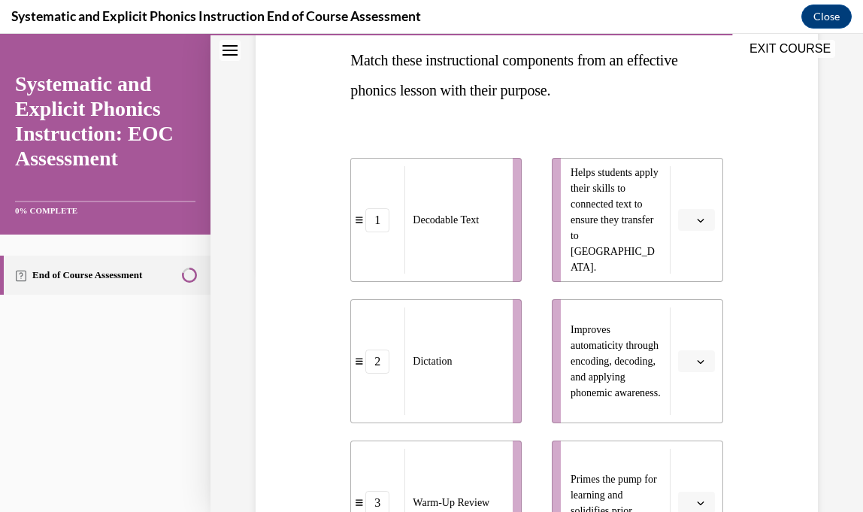
scroll to position [264, 0]
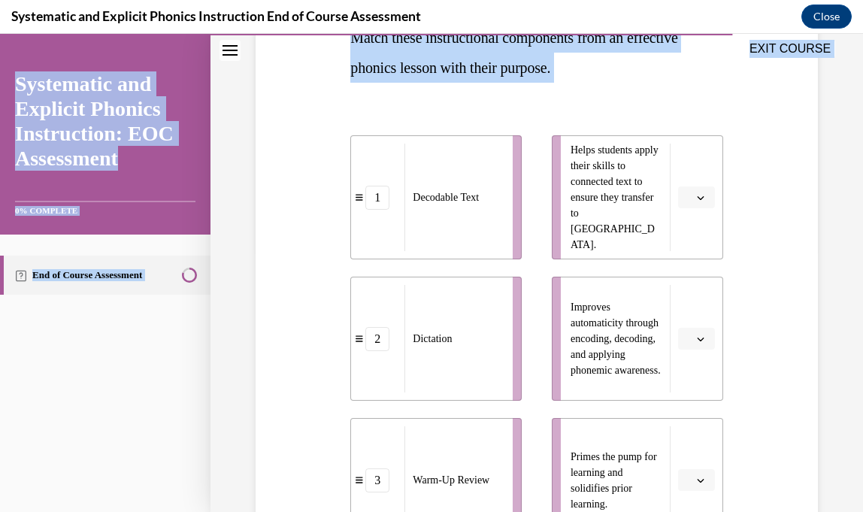
drag, startPoint x: 353, startPoint y: 38, endPoint x: 498, endPoint y: 199, distance: 217.2
click at [498, 199] on div "EXIT COURSE Systematic and Explicit Phonics Instruction: EOC Assessment 0% COMP…" at bounding box center [431, 273] width 863 height 478
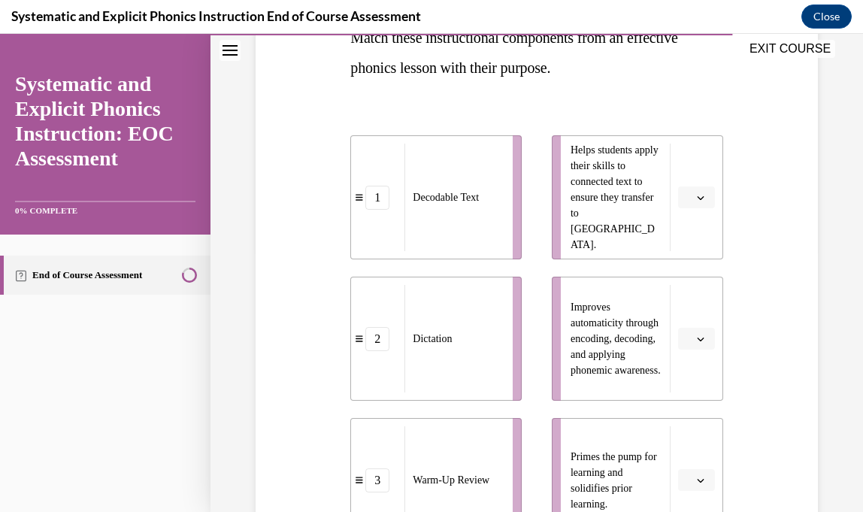
click at [528, 122] on div "1 Decodable Text 2 Dictation 3 Warm-Up Review 4 Chaining Helps students apply t…" at bounding box center [536, 394] width 372 height 578
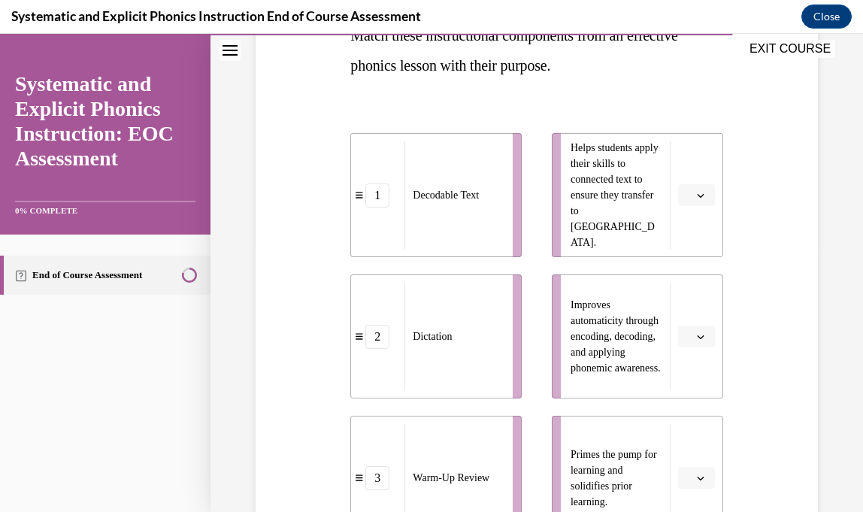
scroll to position [256, 0]
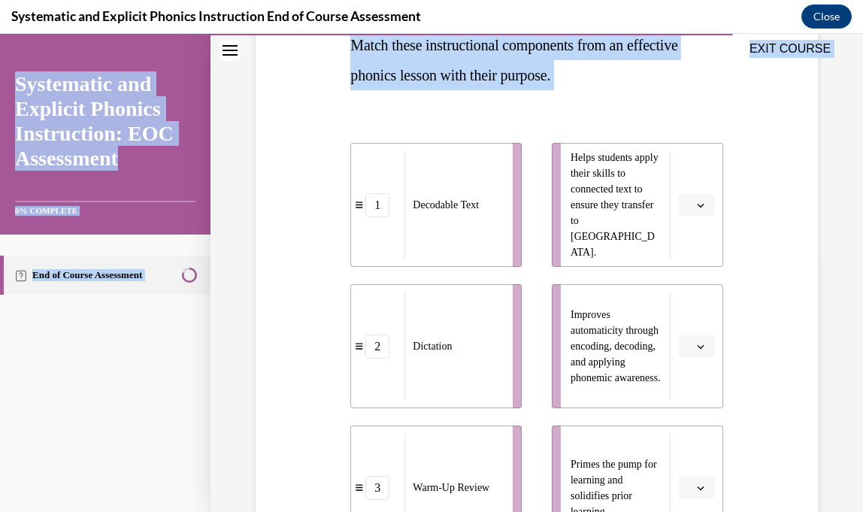
drag, startPoint x: 352, startPoint y: 44, endPoint x: 452, endPoint y: 101, distance: 115.5
click at [452, 101] on div "EXIT COURSE Systematic and Explicit Phonics Instruction: EOC Assessment 0% COMP…" at bounding box center [431, 273] width 863 height 478
click at [452, 101] on div "Question 09/10 Match these instructional components from an effective phonics l…" at bounding box center [536, 415] width 372 height 925
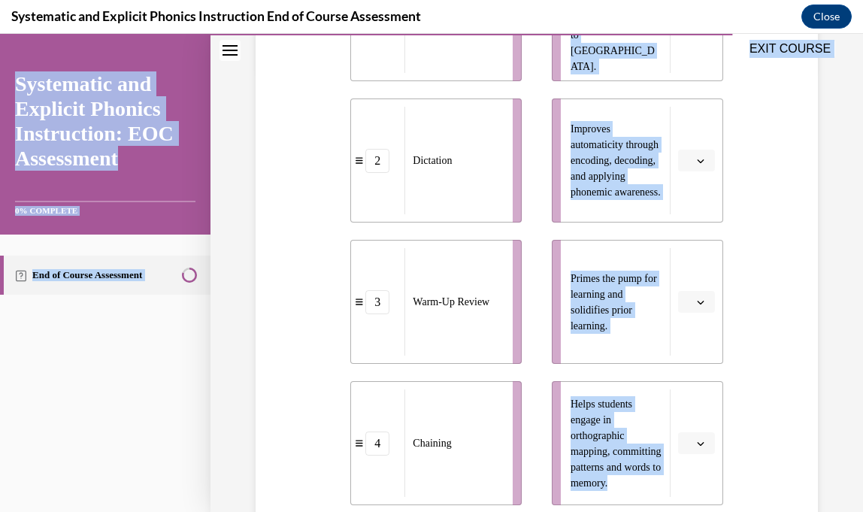
scroll to position [471, 0]
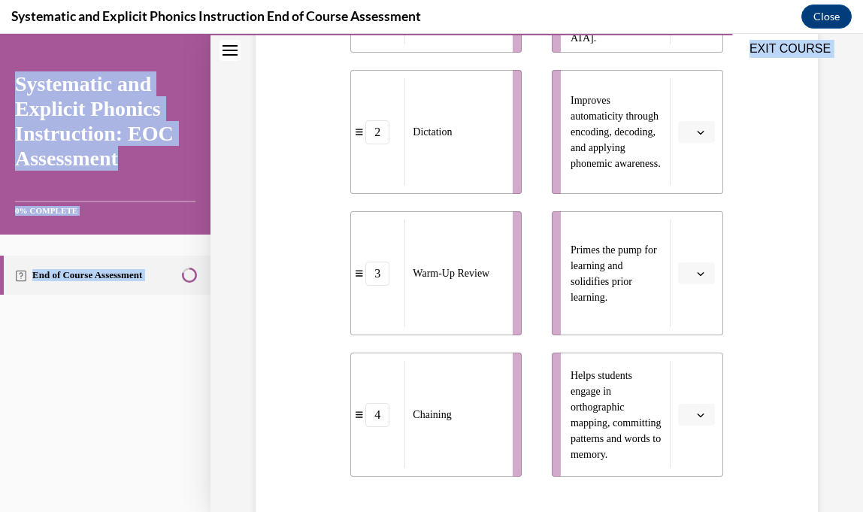
drag, startPoint x: 350, startPoint y: 46, endPoint x: 432, endPoint y: 68, distance: 85.5
click at [432, 68] on div "EXIT COURSE Systematic and Explicit Phonics Instruction: EOC Assessment 0% COMP…" at bounding box center [431, 273] width 863 height 478
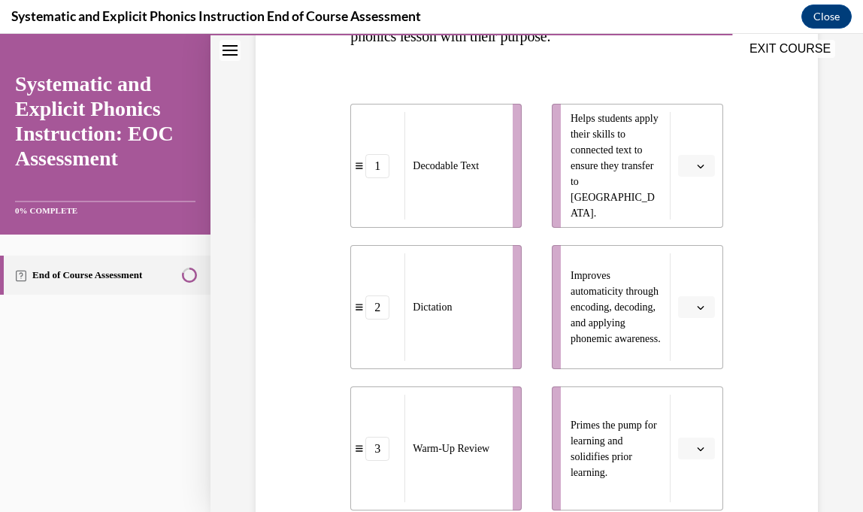
click at [498, 92] on div "1 Decodable Text 2 Dictation 3 Warm-Up Review 4 Chaining Helps students apply t…" at bounding box center [536, 363] width 372 height 578
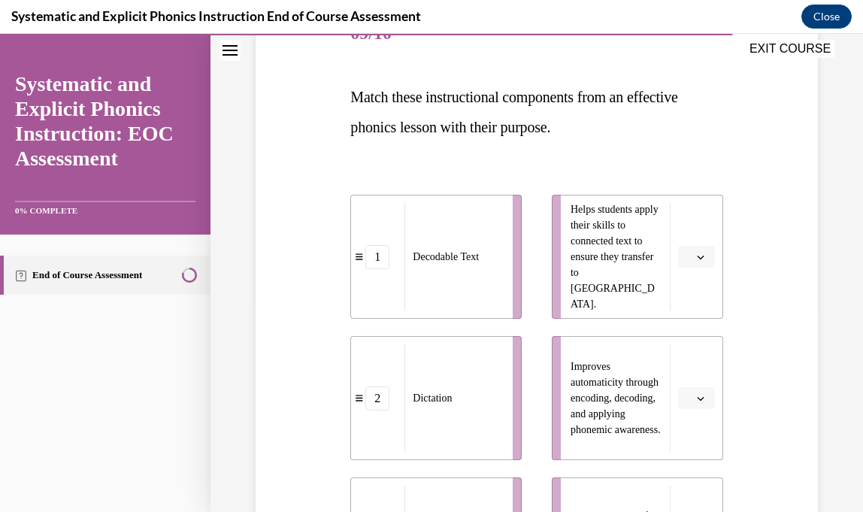
scroll to position [187, 0]
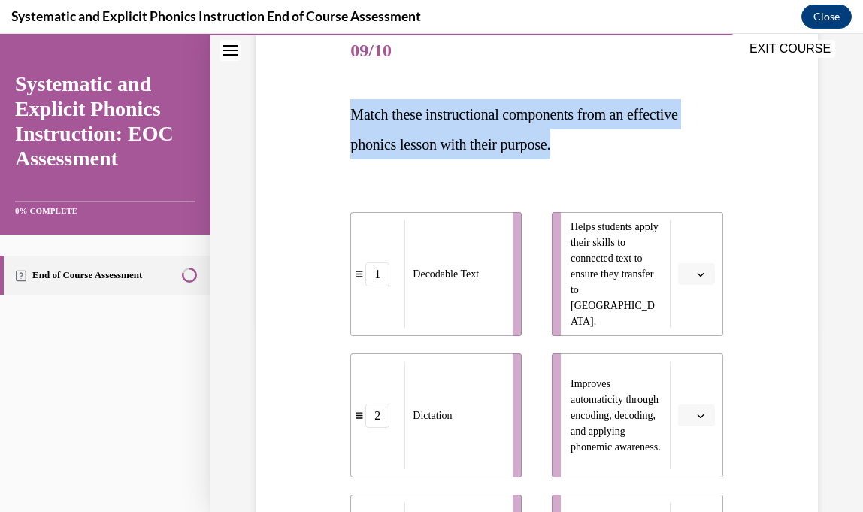
drag, startPoint x: 350, startPoint y: 114, endPoint x: 588, endPoint y: 153, distance: 240.8
click at [588, 153] on p "Match these instructional components from an effective phonics lesson with thei…" at bounding box center [536, 129] width 372 height 60
copy span "Match these instructional components from an effective phonics lesson with thei…"
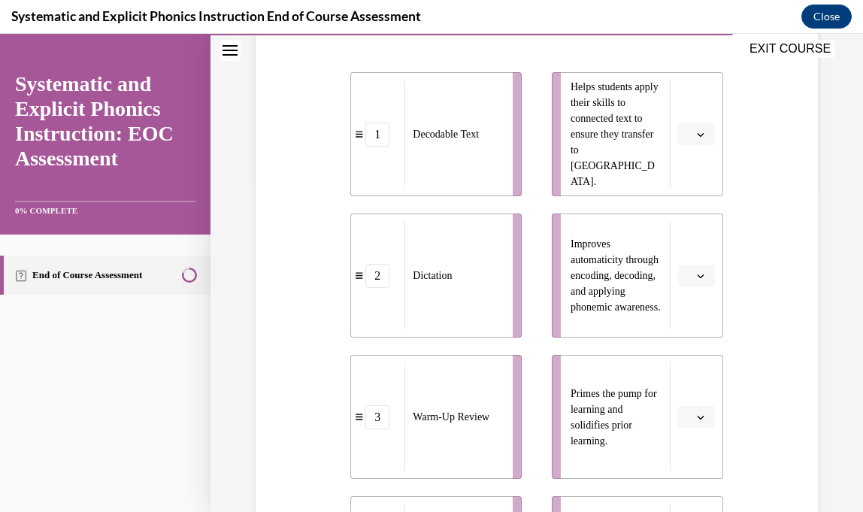
click at [413, 137] on span "Decodable Text" at bounding box center [446, 134] width 66 height 16
drag, startPoint x: 416, startPoint y: 136, endPoint x: 451, endPoint y: 131, distance: 35.7
click at [451, 131] on span "Decodable Text" at bounding box center [483, 129] width 66 height 16
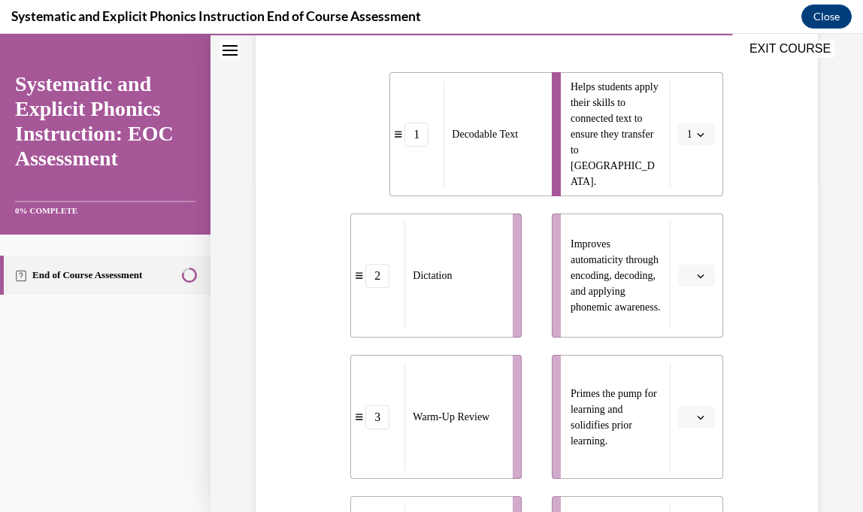
click at [459, 143] on div "Decodable Text" at bounding box center [493, 134] width 98 height 108
drag, startPoint x: 459, startPoint y: 143, endPoint x: 430, endPoint y: 143, distance: 28.6
click at [430, 143] on div "Decodable Text" at bounding box center [465, 134] width 98 height 108
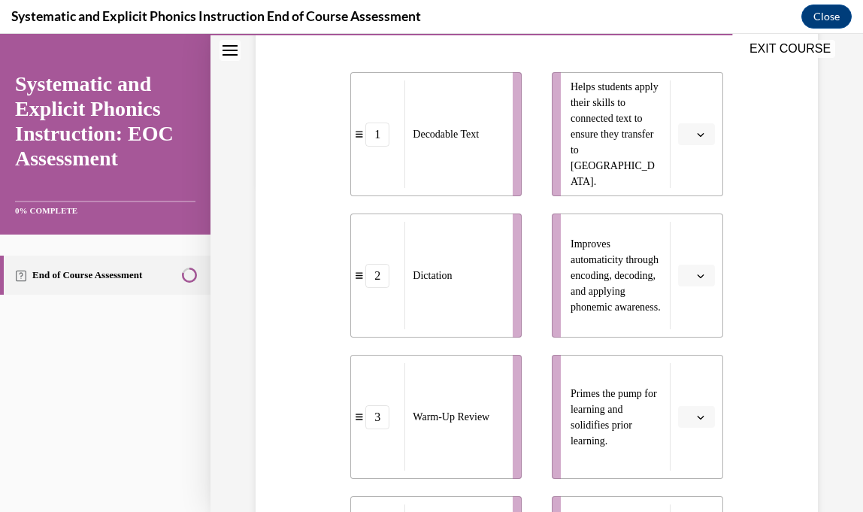
click at [421, 133] on span "Decodable Text" at bounding box center [446, 134] width 66 height 16
click at [540, 71] on div "1 Decodable Text 2 Dictation 3 Warm-Up Review 4 Chaining Helps students apply t…" at bounding box center [536, 331] width 372 height 578
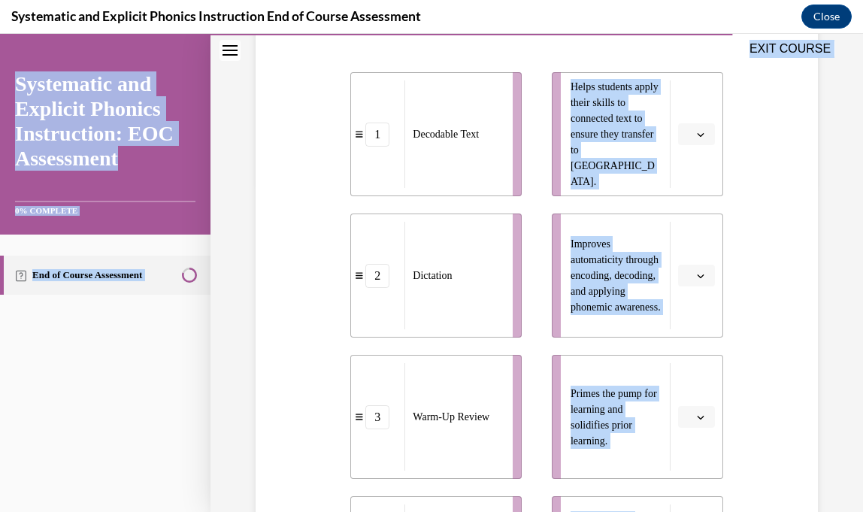
click at [553, 62] on div "EXIT COURSE" at bounding box center [529, 50] width 638 height 33
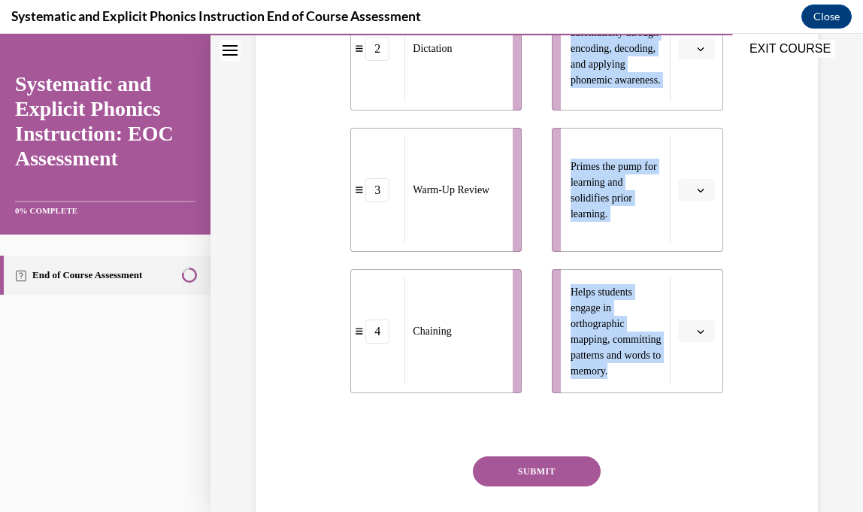
scroll to position [557, 0]
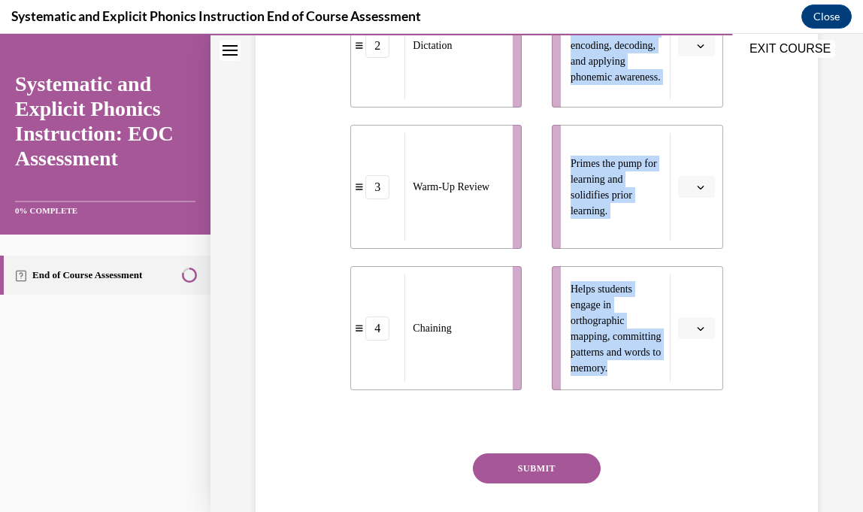
drag, startPoint x: 573, startPoint y: 103, endPoint x: 630, endPoint y: 380, distance: 283.2
click at [630, 380] on ul "Helps students apply their skills to connected text to ensure they transfer to …" at bounding box center [630, 116] width 186 height 548
copy ul "Helps students apply their skills to connected text to ensure they transfer to …"
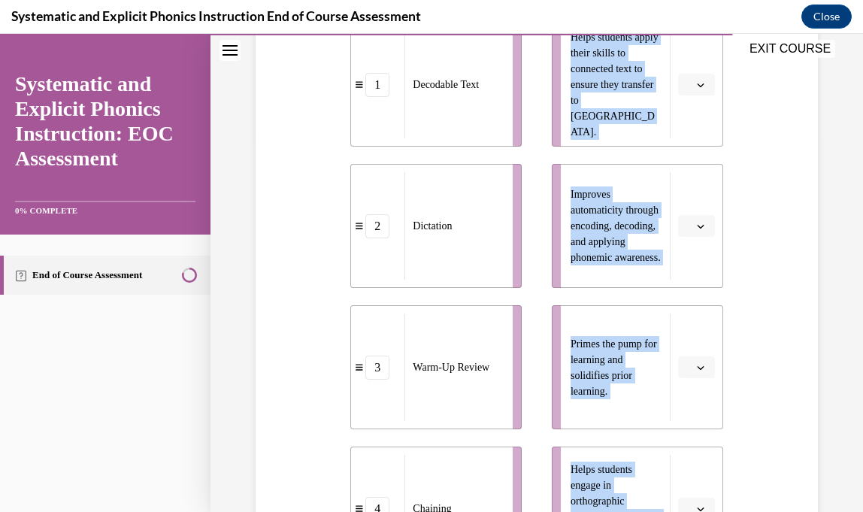
scroll to position [374, 0]
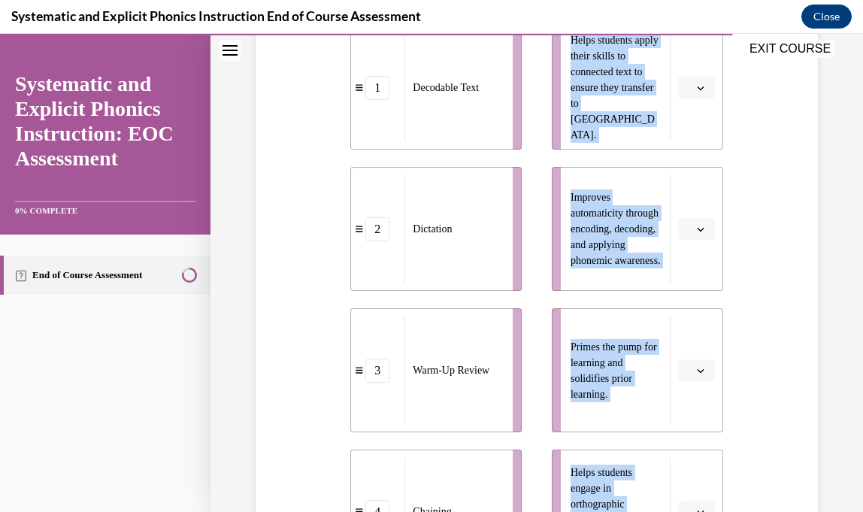
click at [805, 210] on div "Question 09/10 Match these instructional components from an effective phonics l…" at bounding box center [537, 275] width 570 height 970
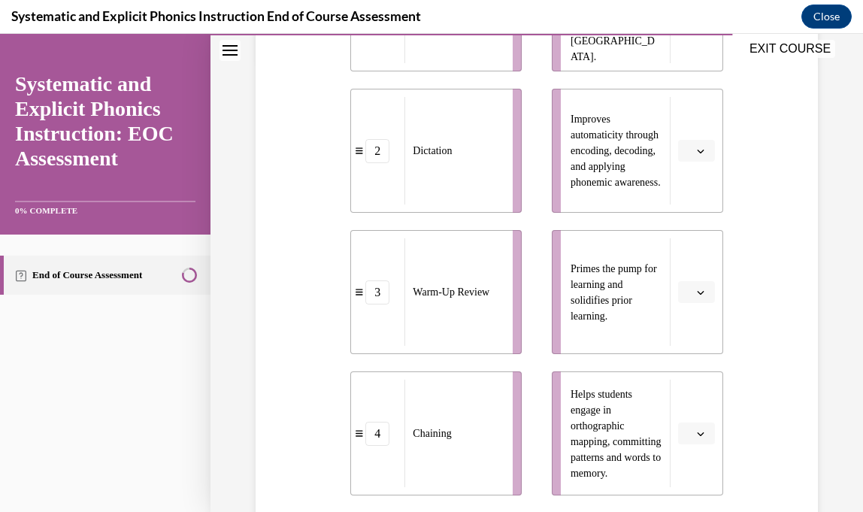
scroll to position [453, 0]
click at [683, 292] on button "button" at bounding box center [696, 291] width 37 height 23
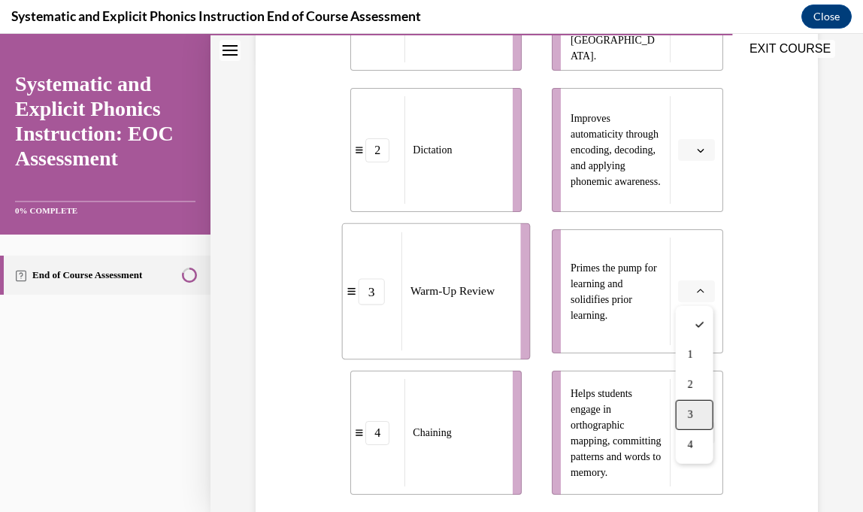
click at [685, 408] on div "3" at bounding box center [695, 415] width 38 height 30
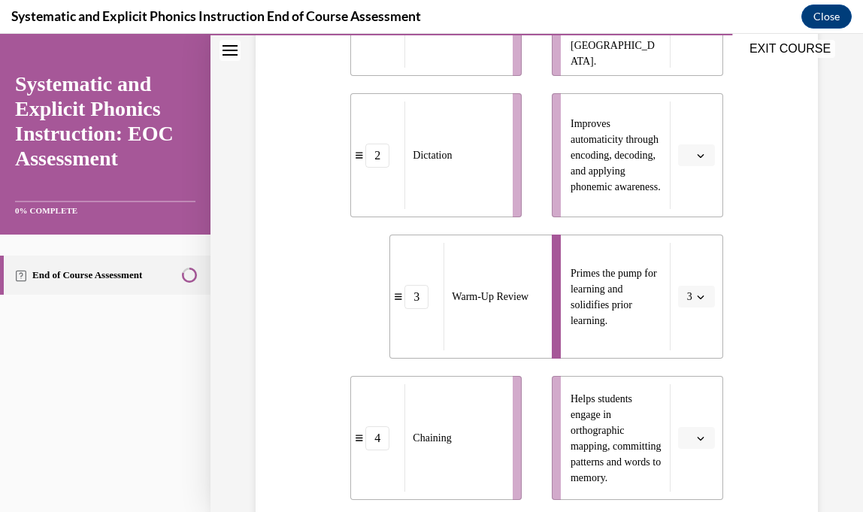
scroll to position [466, 0]
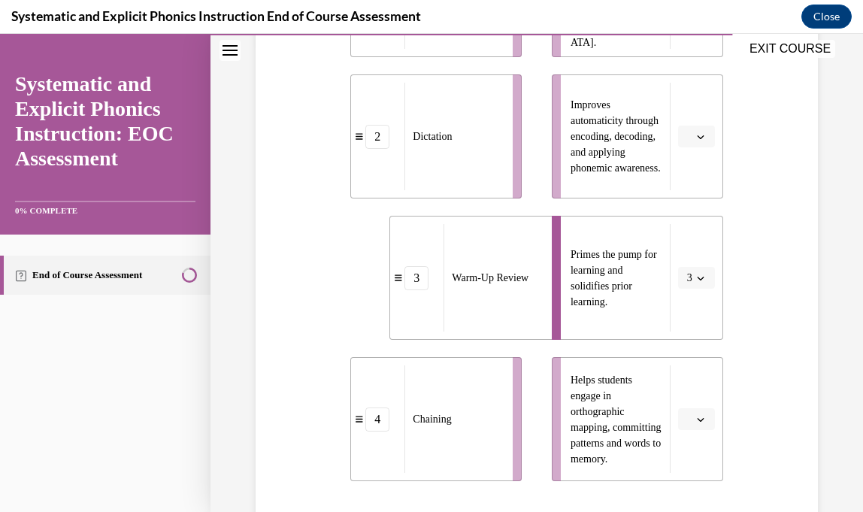
click at [698, 424] on button "button" at bounding box center [696, 419] width 37 height 23
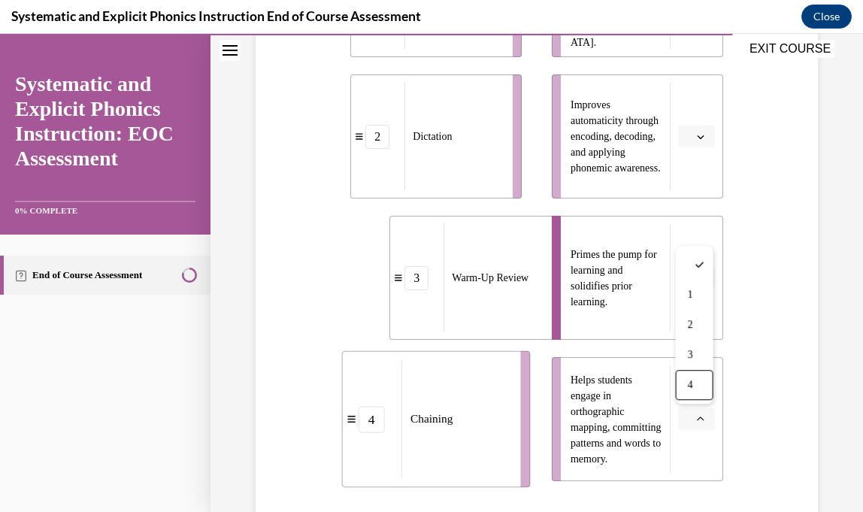
click at [730, 385] on div "Question 09/10 Match these instructional components from an effective phonics l…" at bounding box center [537, 183] width 570 height 970
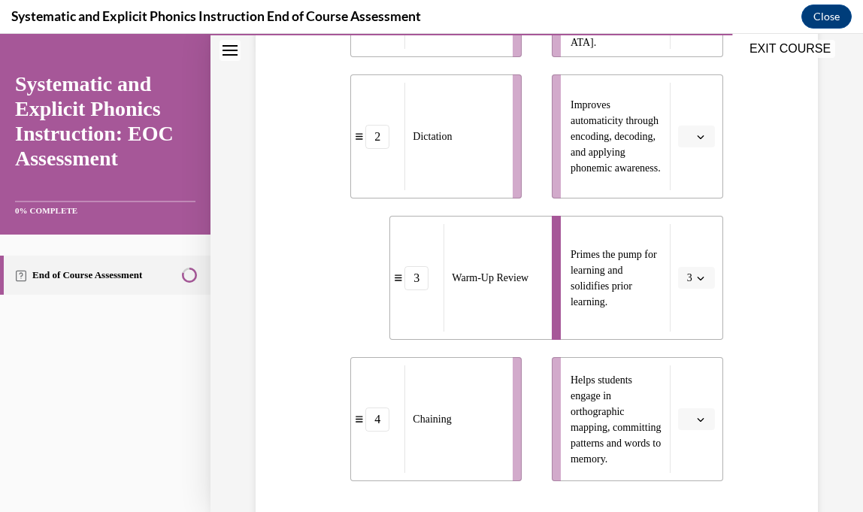
click at [687, 273] on span "3" at bounding box center [689, 278] width 5 height 15
click at [698, 352] on div "1" at bounding box center [692, 341] width 38 height 30
click at [700, 281] on span "button" at bounding box center [700, 278] width 11 height 11
click at [698, 392] on div "3" at bounding box center [692, 401] width 38 height 30
click at [693, 416] on button "button" at bounding box center [696, 419] width 37 height 23
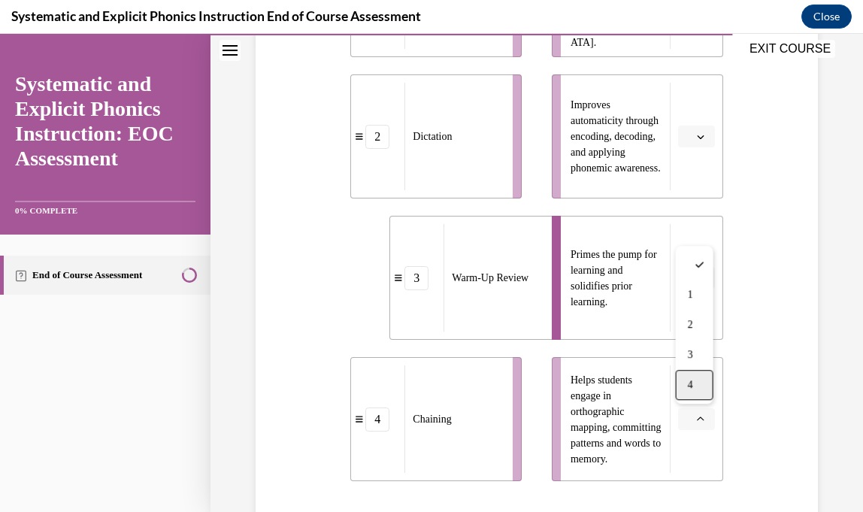
click at [699, 381] on div "4" at bounding box center [695, 385] width 38 height 30
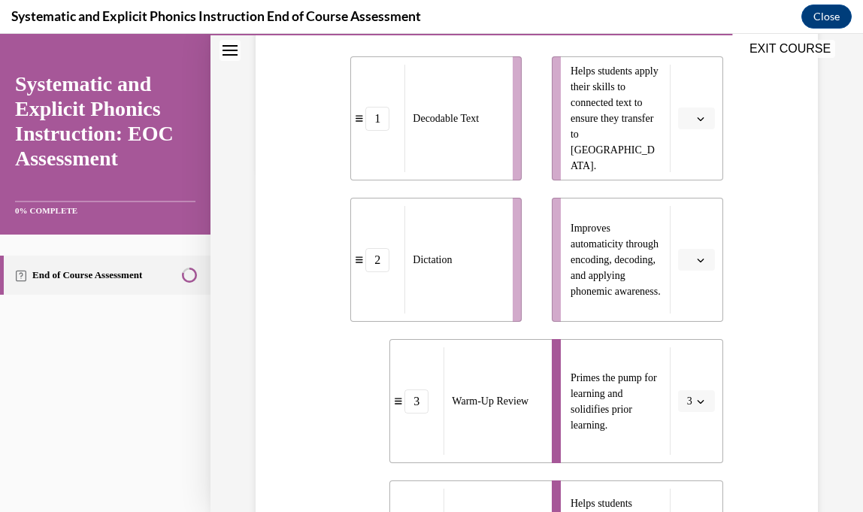
scroll to position [317, 0]
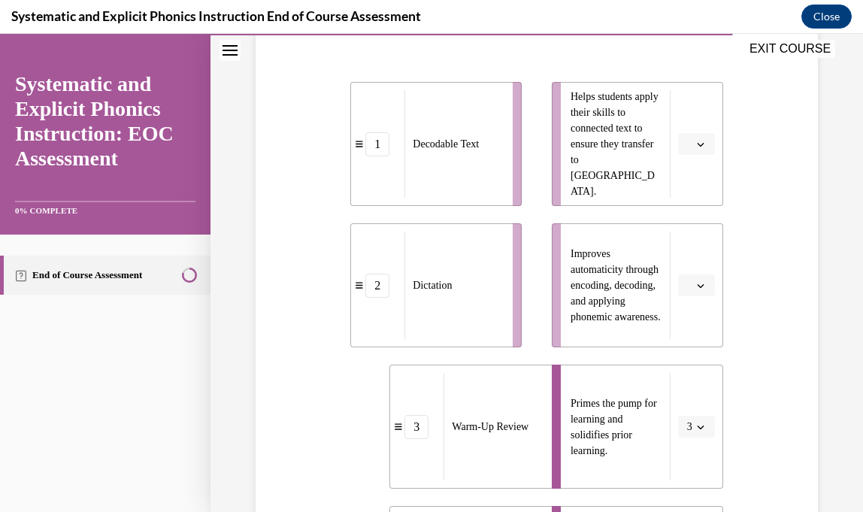
click at [699, 284] on icon "button" at bounding box center [701, 286] width 8 height 8
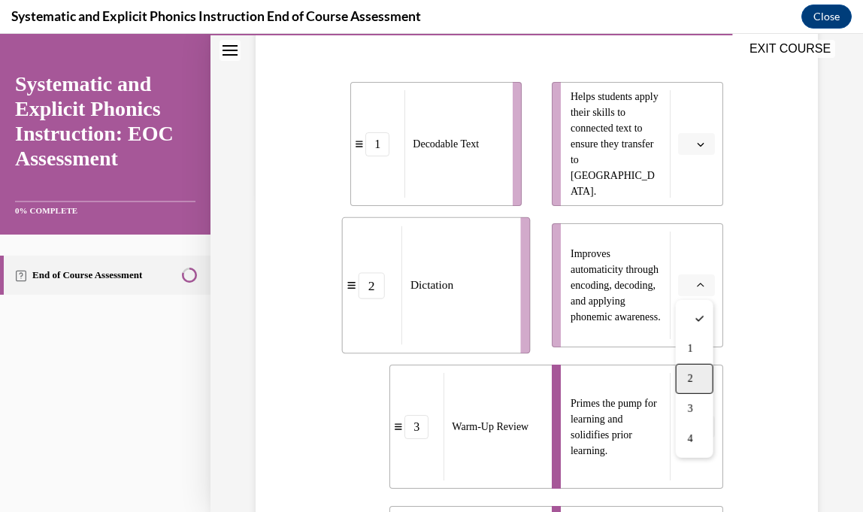
click at [697, 374] on div "2" at bounding box center [695, 379] width 38 height 30
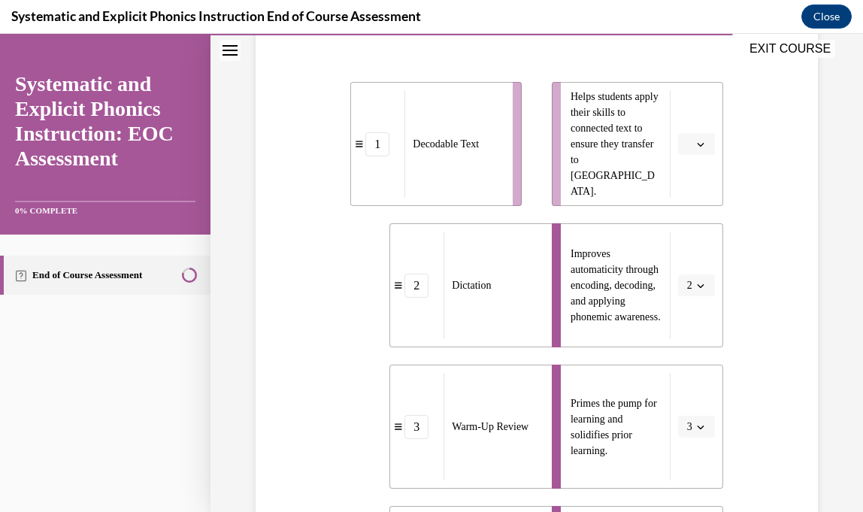
click at [698, 133] on button "button" at bounding box center [696, 144] width 37 height 23
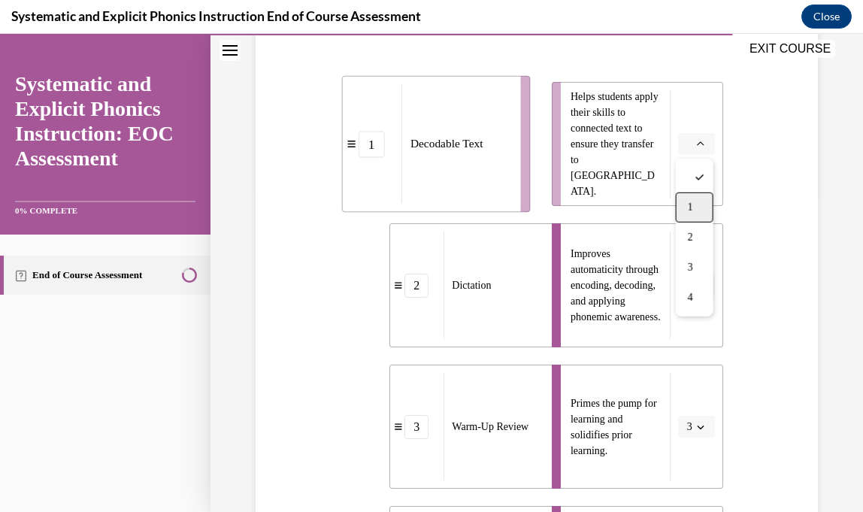
click at [698, 212] on div "1" at bounding box center [695, 207] width 38 height 30
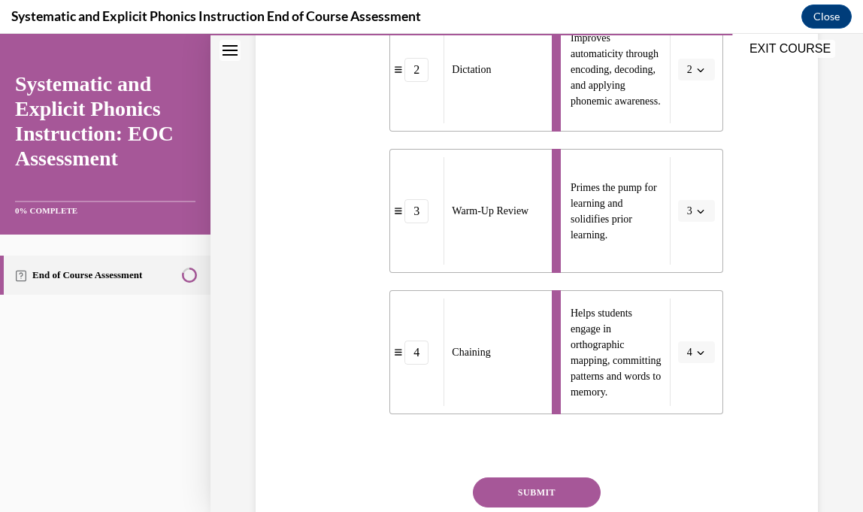
scroll to position [652, 0]
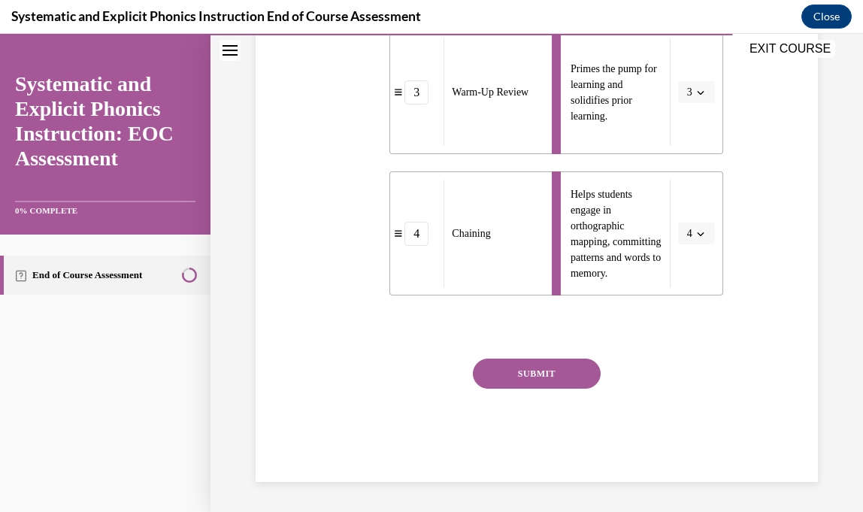
click at [551, 391] on div "SUBMIT" at bounding box center [536, 396] width 372 height 75
click at [544, 376] on button "SUBMIT" at bounding box center [537, 374] width 128 height 30
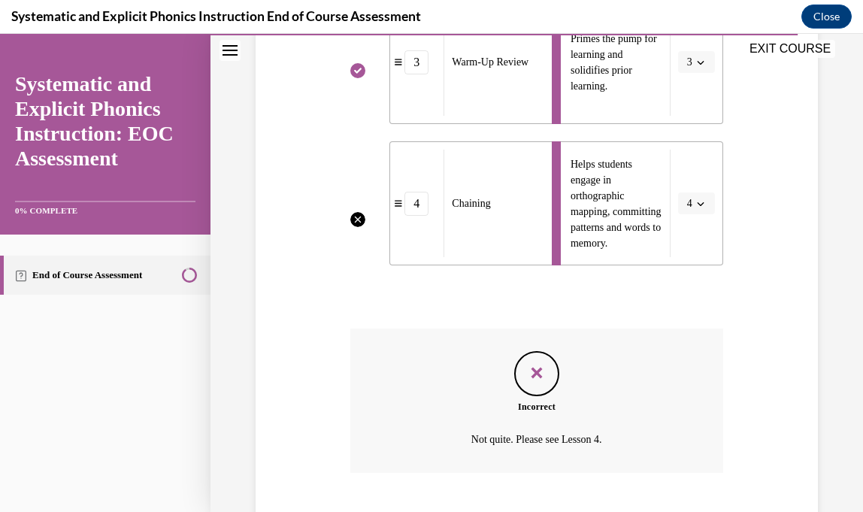
scroll to position [774, 0]
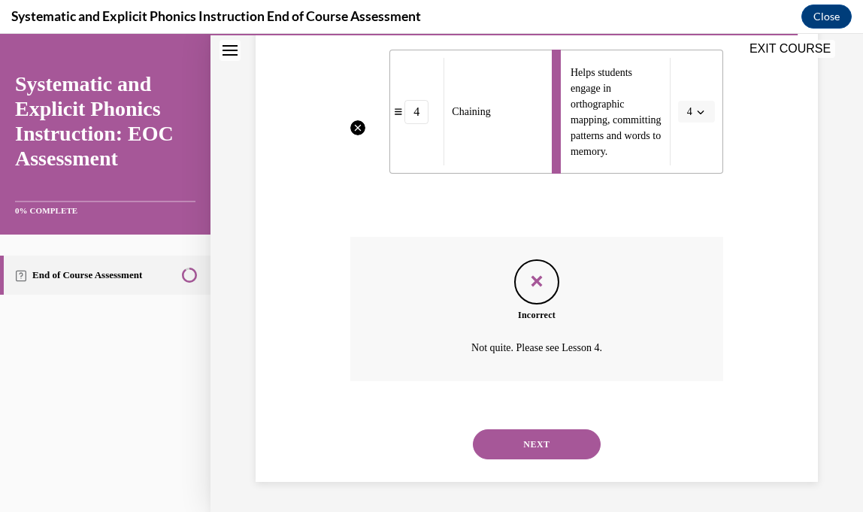
click at [547, 440] on button "NEXT" at bounding box center [537, 444] width 128 height 30
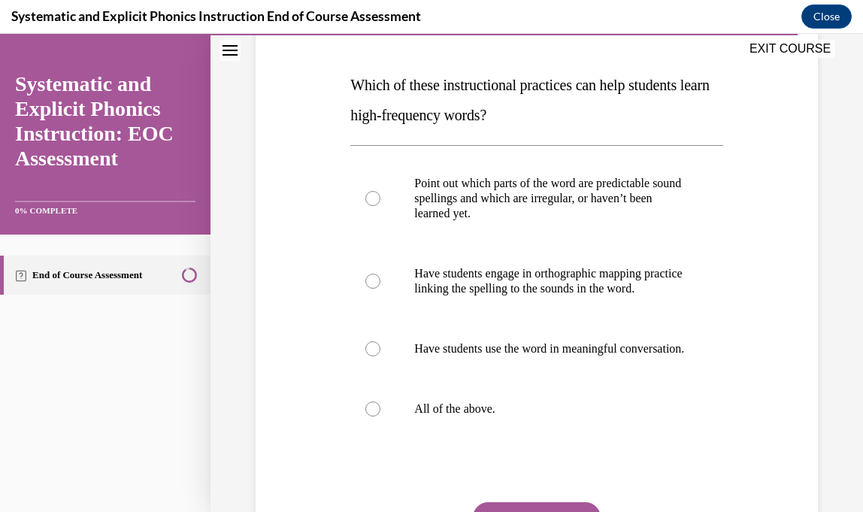
scroll to position [192, 0]
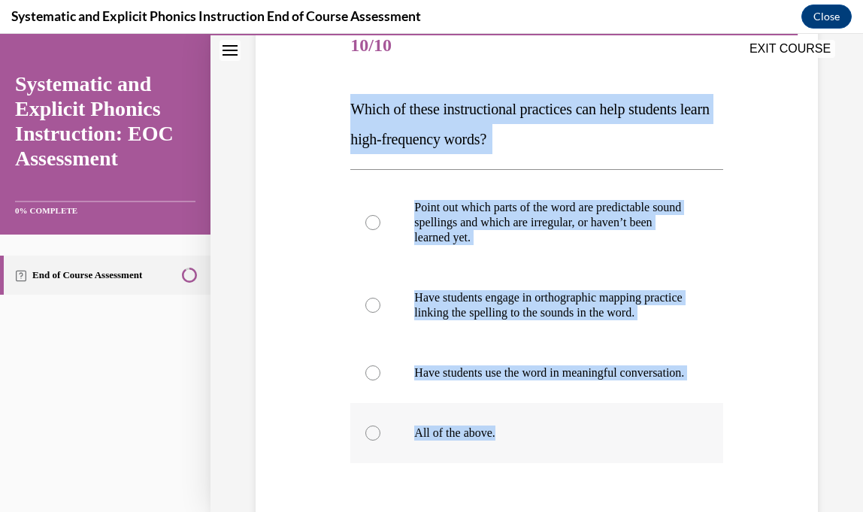
drag, startPoint x: 347, startPoint y: 108, endPoint x: 507, endPoint y: 462, distance: 388.3
click at [507, 462] on div "Question 10/10 Which of these instructional practices can help students learn h…" at bounding box center [537, 322] width 380 height 656
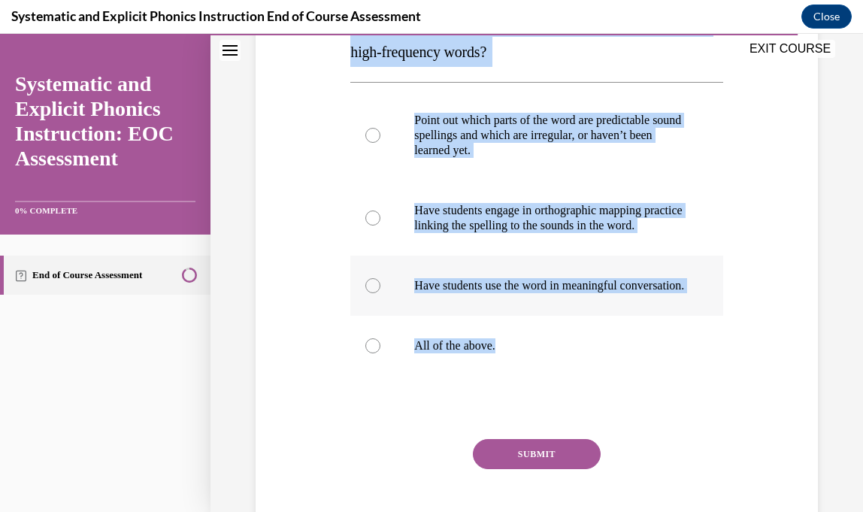
click at [512, 376] on div at bounding box center [536, 346] width 372 height 60
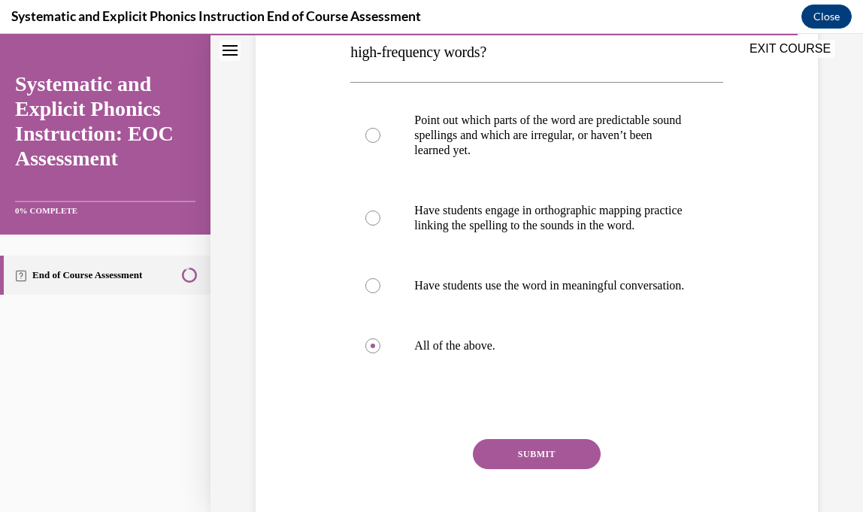
click at [528, 469] on button "SUBMIT" at bounding box center [537, 454] width 128 height 30
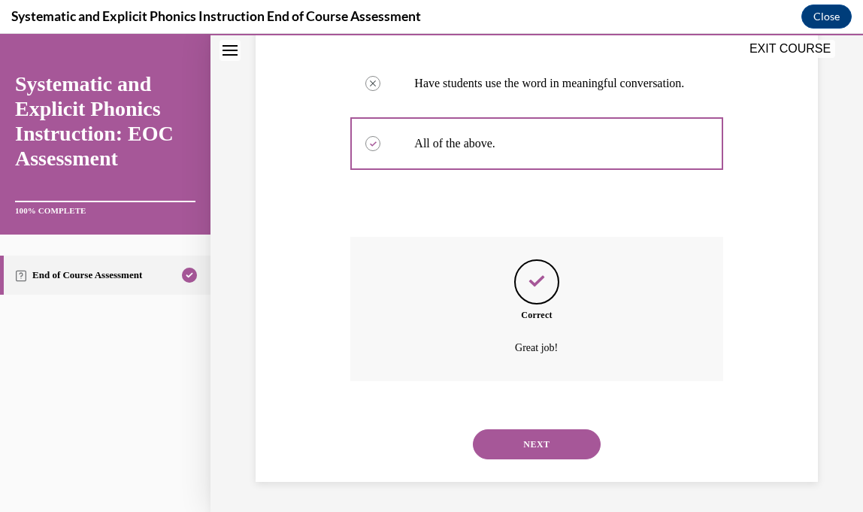
scroll to position [512, 0]
click at [562, 435] on button "NEXT" at bounding box center [537, 444] width 128 height 30
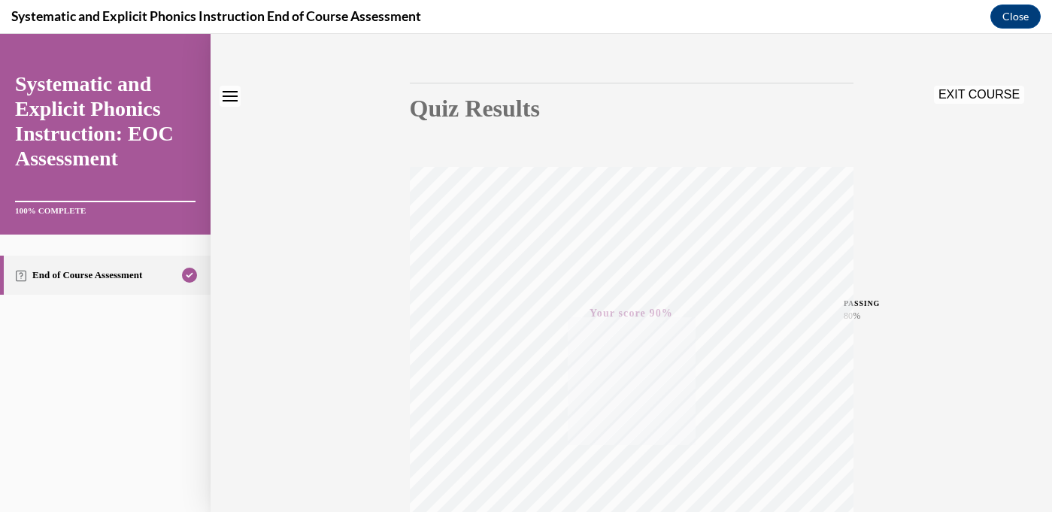
scroll to position [0, 0]
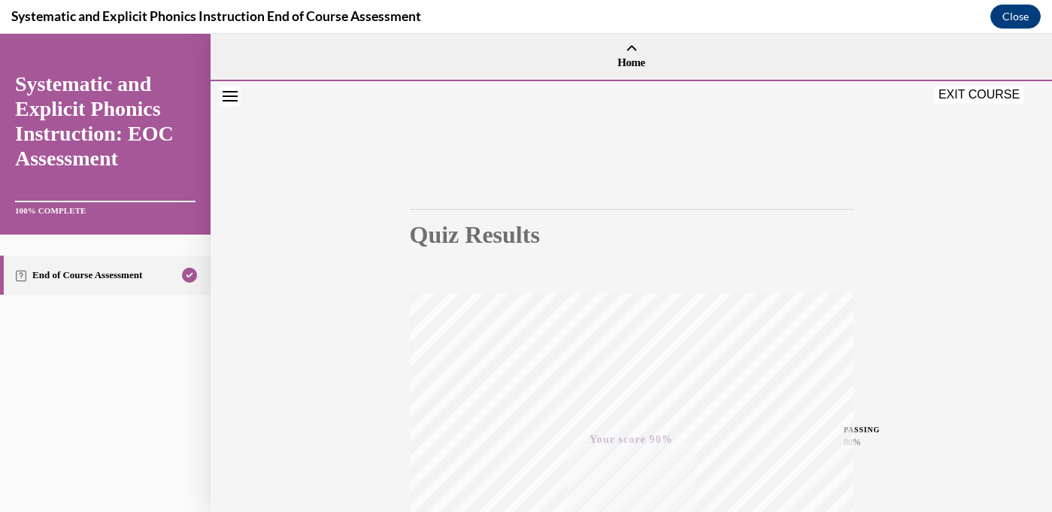
click at [862, 95] on button "EXIT COURSE" at bounding box center [979, 95] width 90 height 18
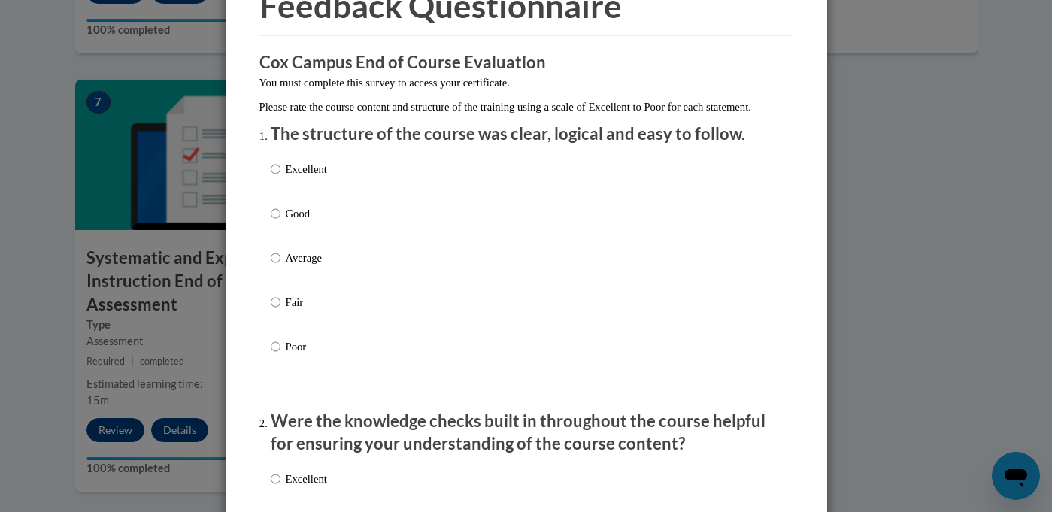
scroll to position [89, 0]
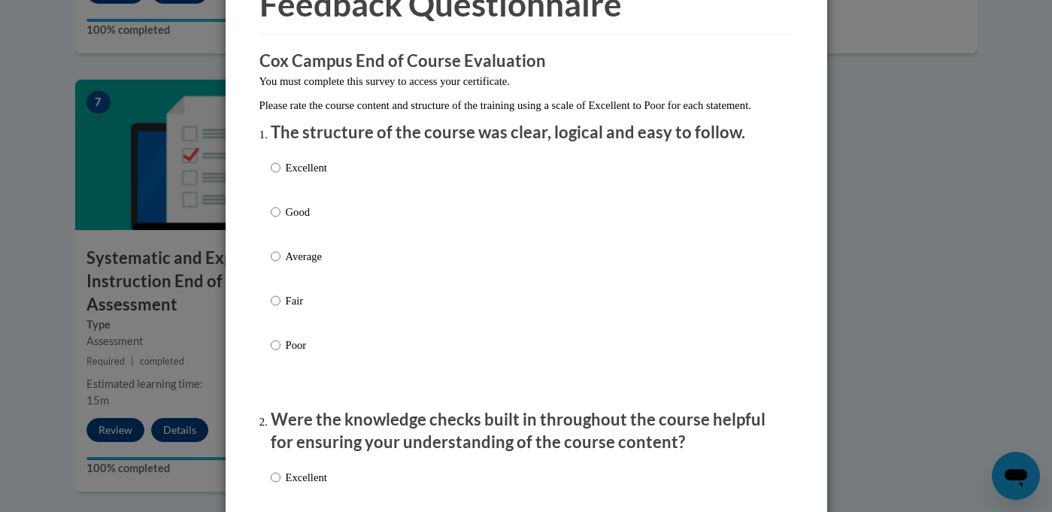
click at [290, 176] on p "Excellent" at bounding box center [306, 167] width 41 height 17
click at [280, 176] on input "Excellent" at bounding box center [276, 167] width 10 height 17
radio input "true"
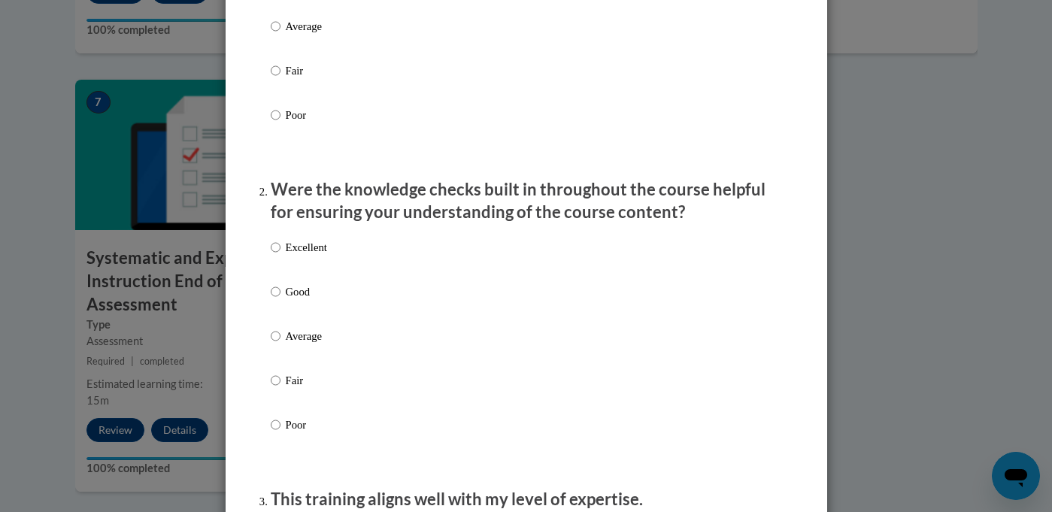
scroll to position [333, 0]
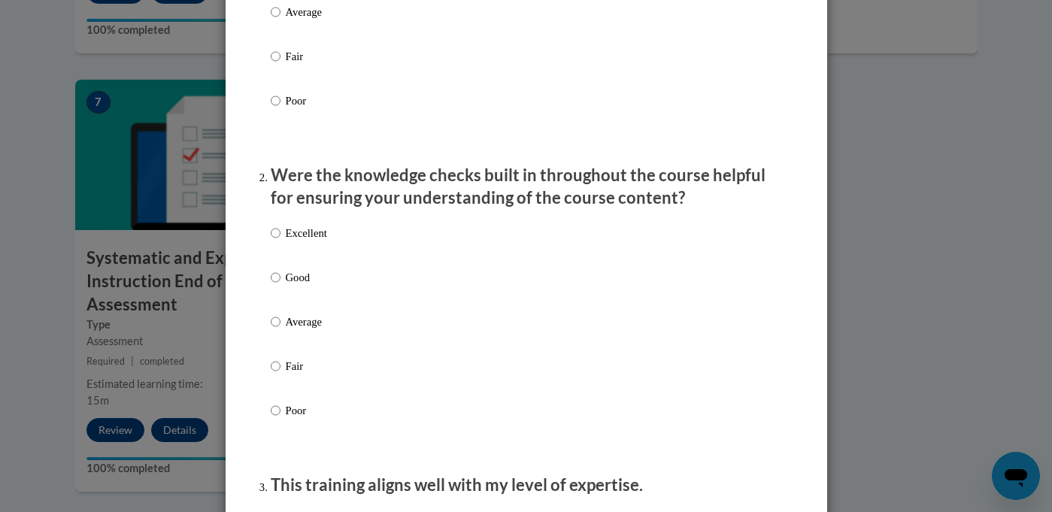
click at [304, 241] on p "Excellent" at bounding box center [306, 233] width 41 height 17
click at [280, 241] on input "Excellent" at bounding box center [276, 233] width 10 height 17
radio input "true"
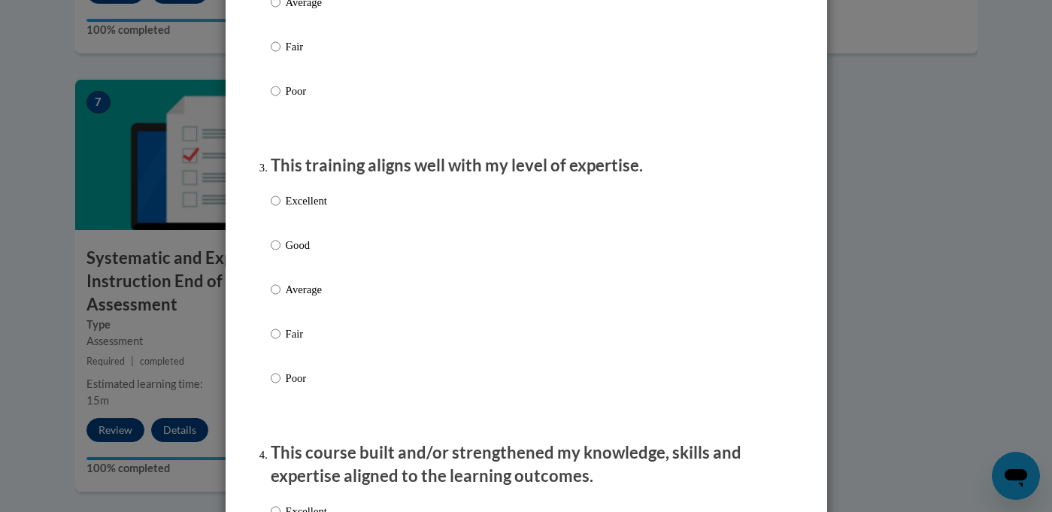
click at [304, 250] on div "Excellent Good Average Fair Poor" at bounding box center [299, 301] width 56 height 233
click at [298, 209] on p "Excellent" at bounding box center [306, 200] width 41 height 17
click at [280, 209] on input "Excellent" at bounding box center [276, 200] width 10 height 17
radio input "true"
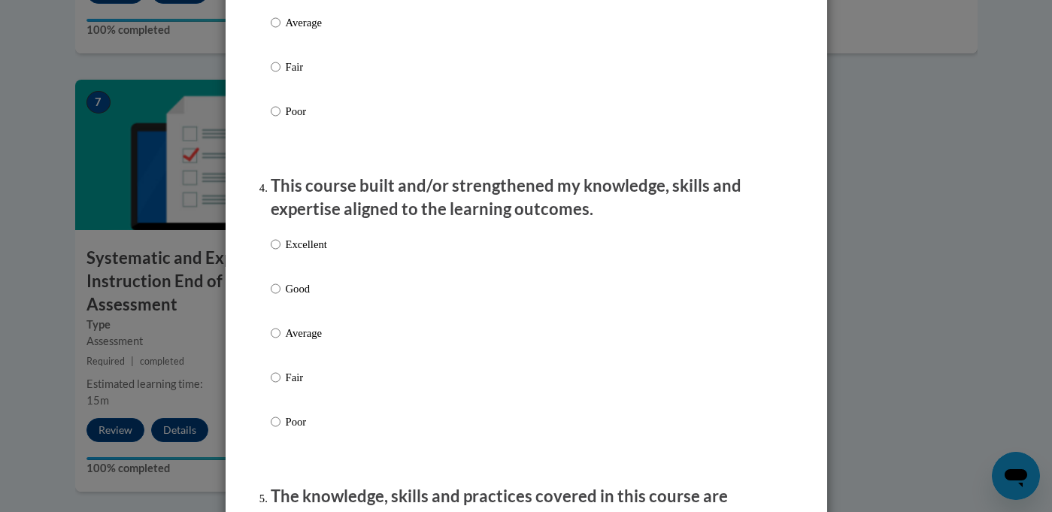
click at [291, 253] on p "Excellent" at bounding box center [306, 244] width 41 height 17
click at [280, 253] on input "Excellent" at bounding box center [276, 244] width 10 height 17
radio input "true"
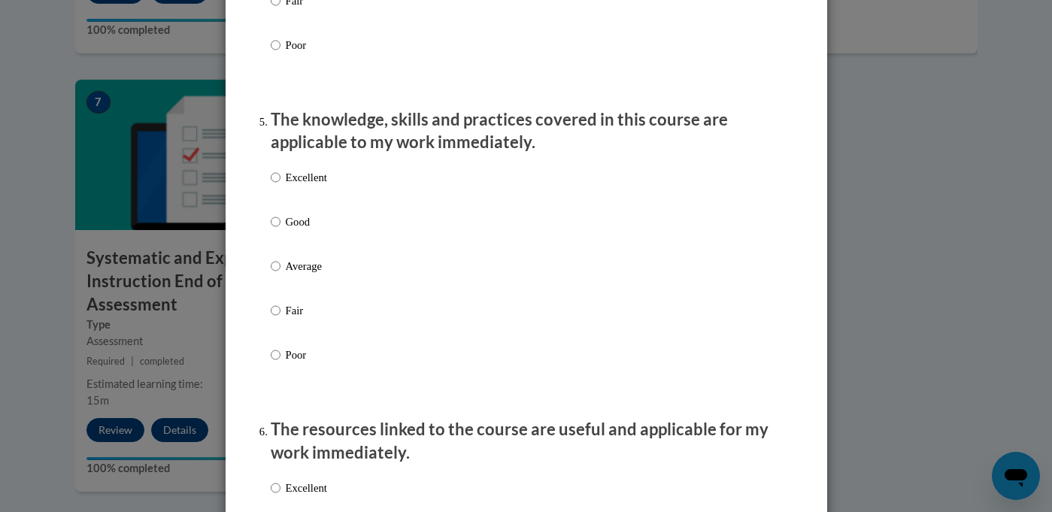
click at [299, 207] on label "Excellent" at bounding box center [299, 189] width 56 height 41
click at [280, 186] on input "Excellent" at bounding box center [276, 177] width 10 height 17
radio input "true"
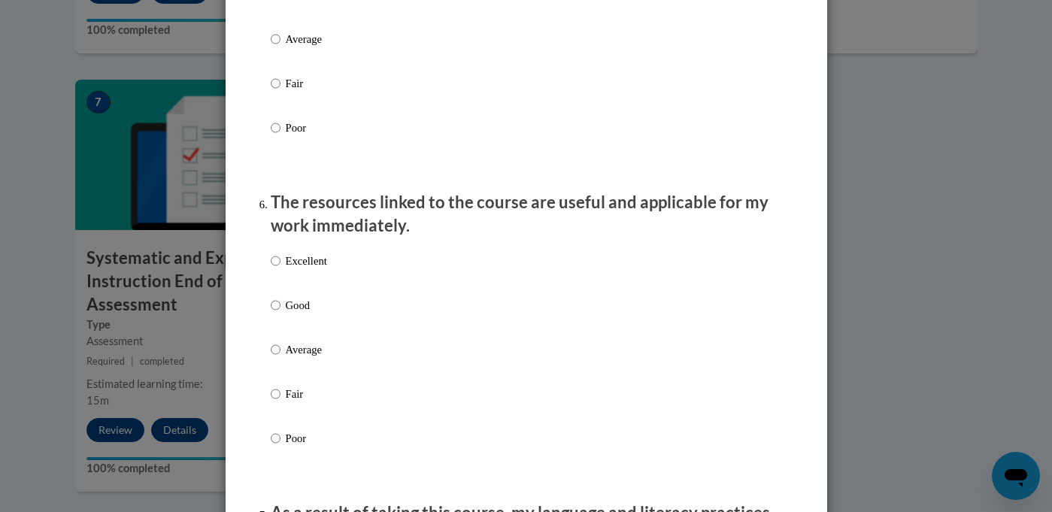
scroll to position [1524, 0]
click at [307, 268] on p "Excellent" at bounding box center [306, 260] width 41 height 17
click at [280, 268] on input "Excellent" at bounding box center [276, 260] width 10 height 17
radio input "true"
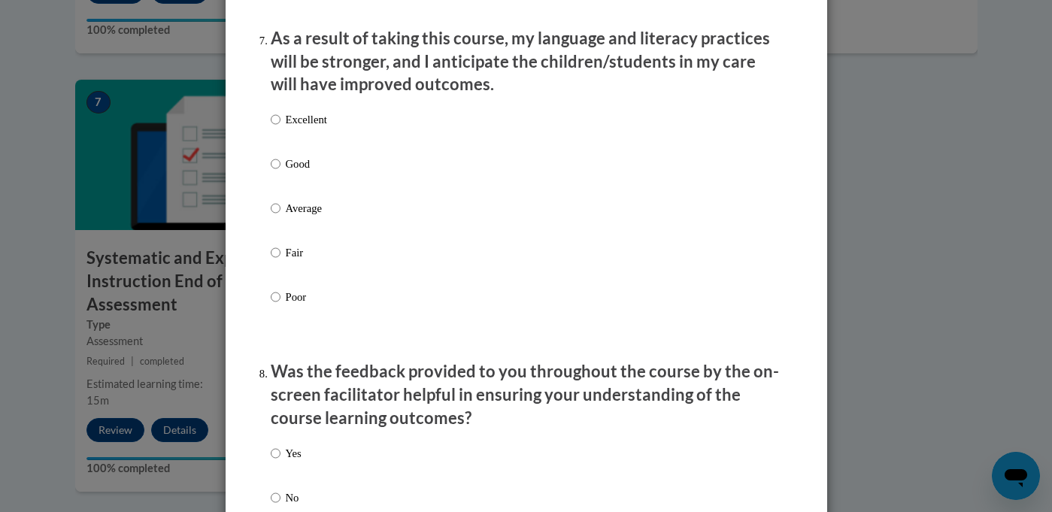
scroll to position [2010, 0]
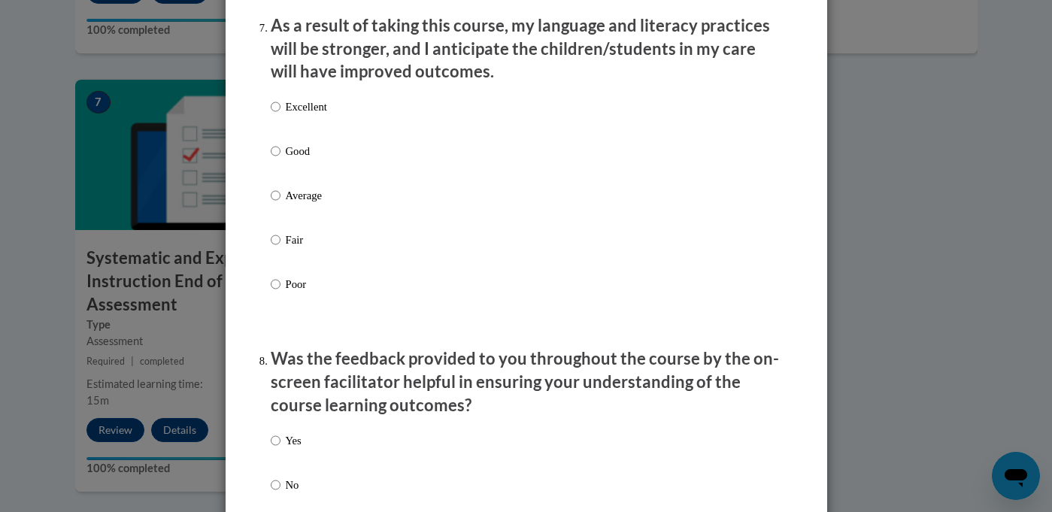
click at [291, 182] on label "Good" at bounding box center [299, 163] width 56 height 41
click at [280, 159] on input "Good" at bounding box center [276, 151] width 10 height 17
radio input "true"
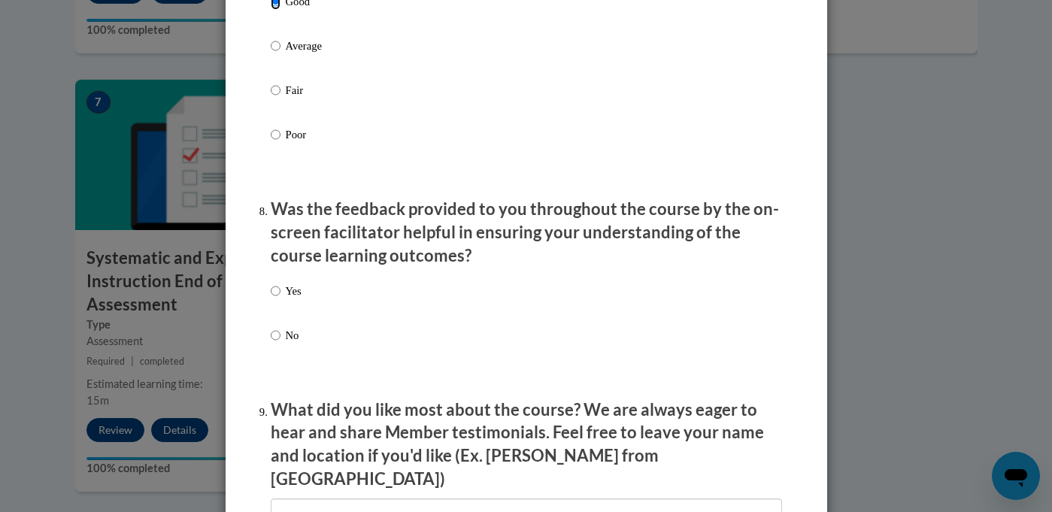
scroll to position [2224, 0]
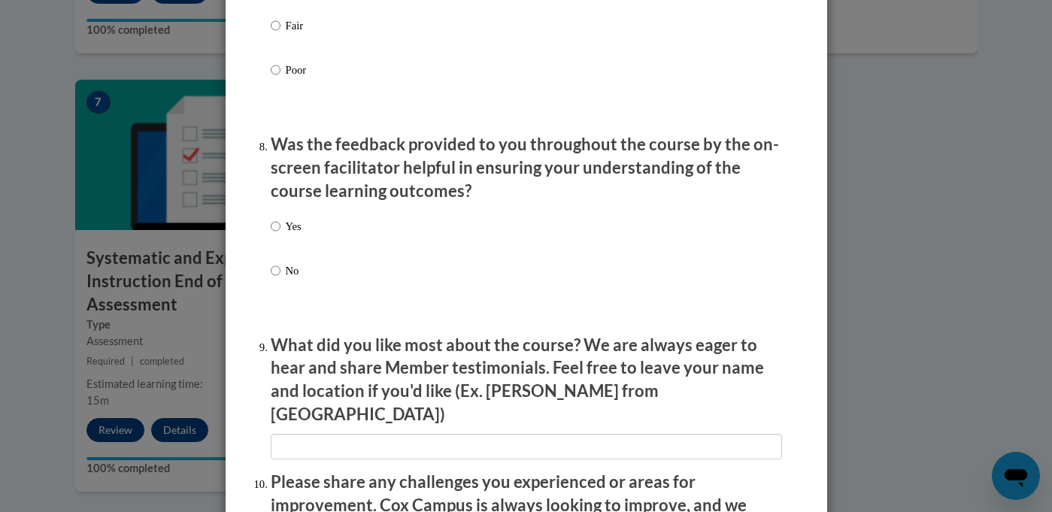
click at [310, 228] on div "Yes No" at bounding box center [526, 266] width 511 height 112
click at [300, 235] on p "Yes" at bounding box center [294, 226] width 16 height 17
click at [280, 235] on input "Yes" at bounding box center [276, 226] width 10 height 17
radio input "true"
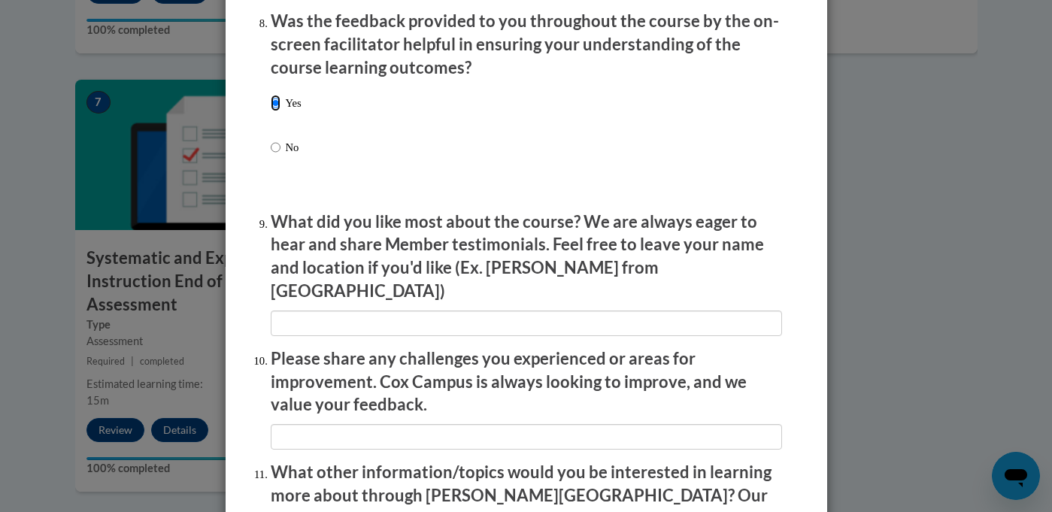
scroll to position [2382, 0]
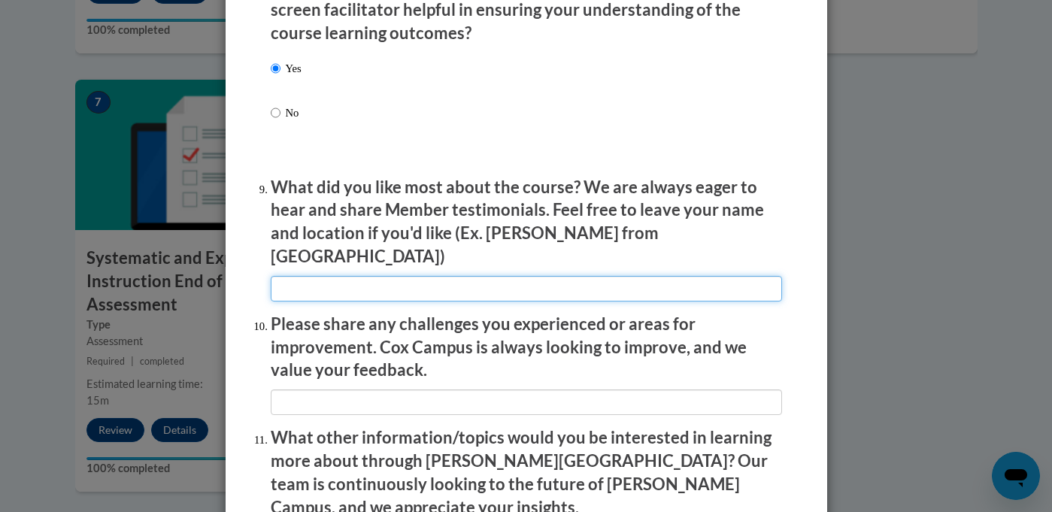
click at [304, 290] on input "textbox" at bounding box center [526, 289] width 511 height 26
type input "E"
type input "Great clear examples and explanations"
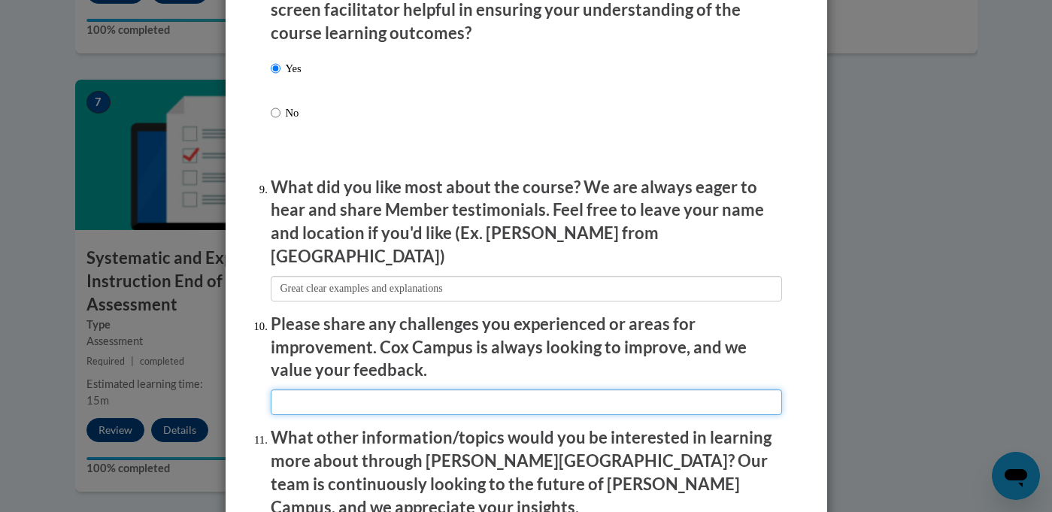
click at [304, 391] on input "textbox" at bounding box center [526, 402] width 511 height 26
type input "M"
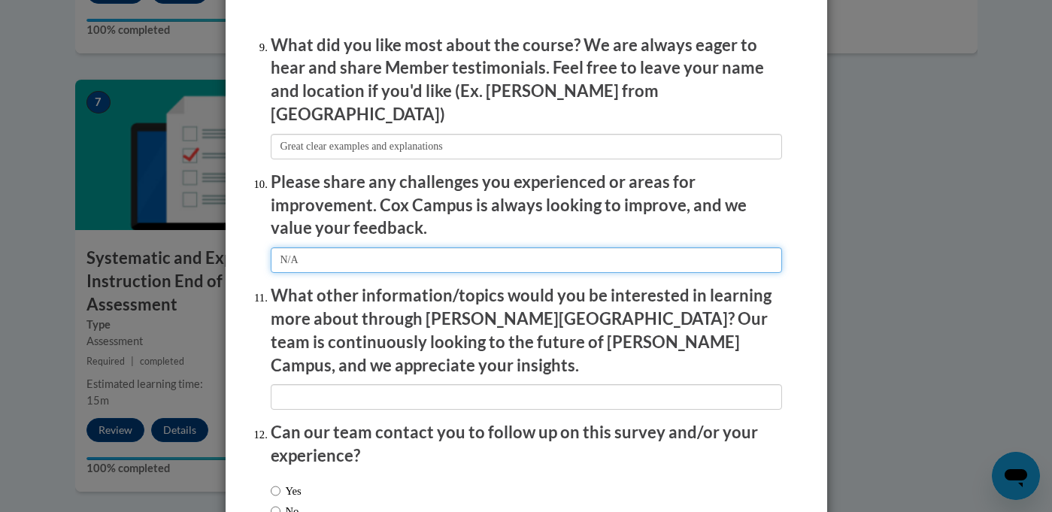
scroll to position [2615, 0]
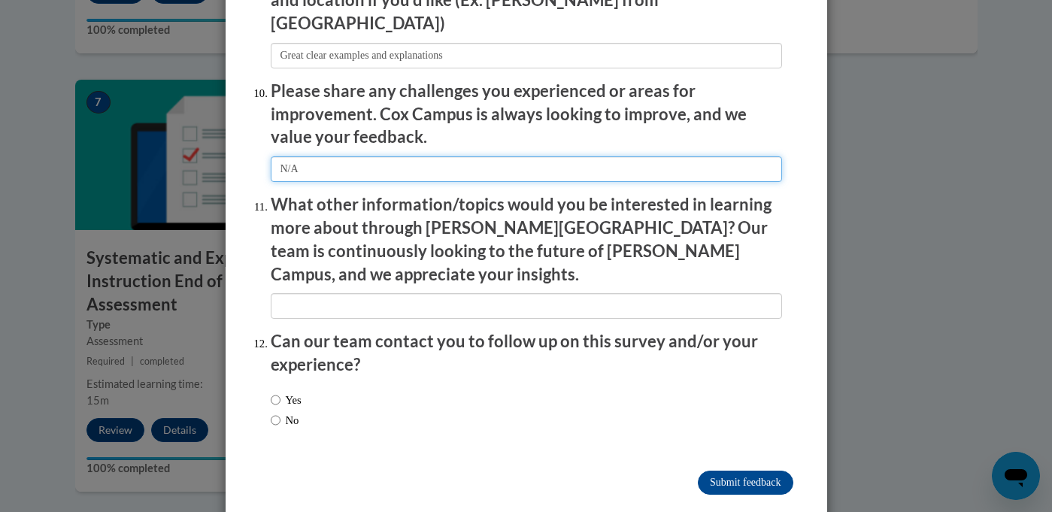
type input "N/A"
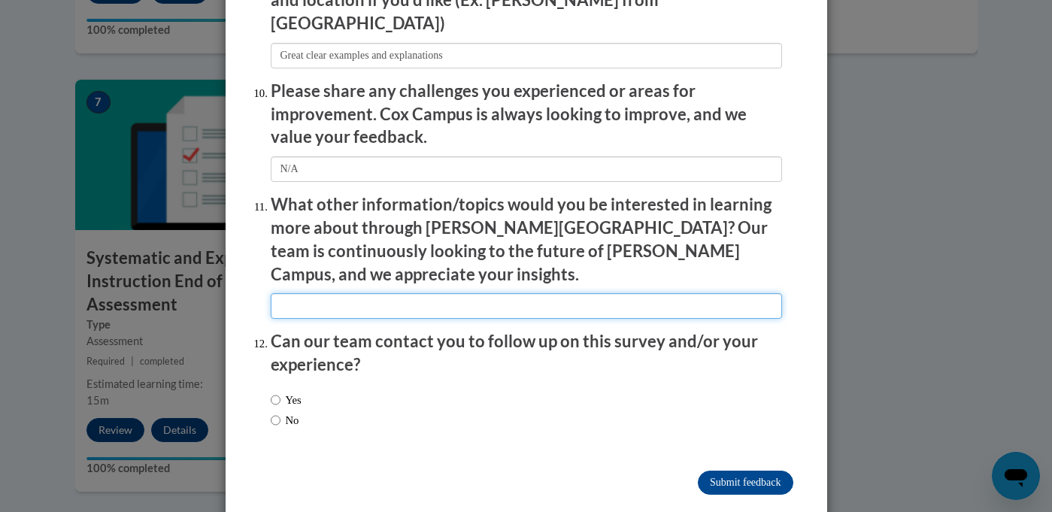
click at [332, 293] on input "textbox" at bounding box center [526, 306] width 511 height 26
type input "I enjoyed watching the video examples!"
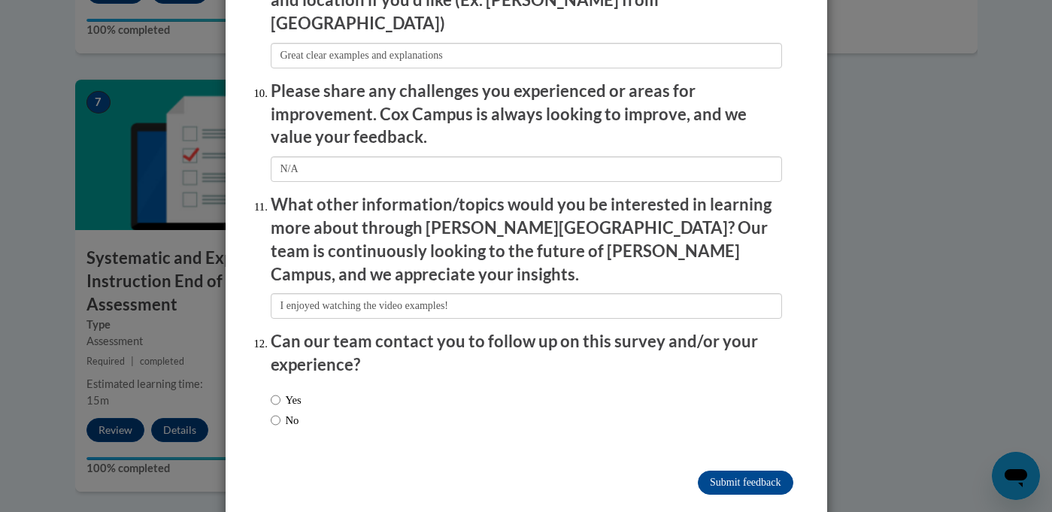
click at [298, 349] on li "Can our team contact you to follow up on this survey and/or your experience? Ye…" at bounding box center [526, 385] width 511 height 111
click at [298, 384] on div "Yes No" at bounding box center [286, 410] width 31 height 52
click at [298, 412] on label "No" at bounding box center [285, 420] width 29 height 17
click at [280, 412] on input "No" at bounding box center [276, 420] width 10 height 17
radio input "true"
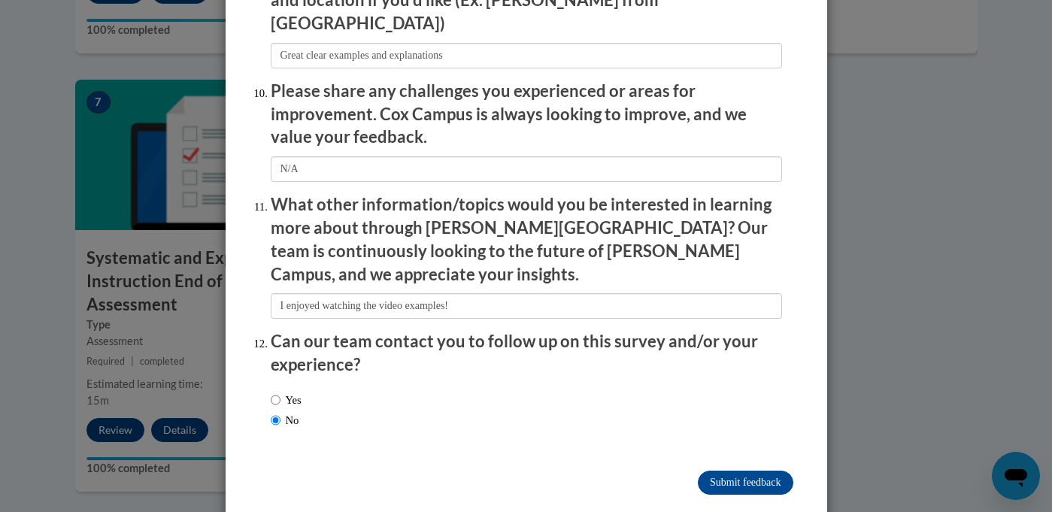
click at [291, 412] on label "No" at bounding box center [285, 420] width 29 height 17
click at [280, 412] on input "No" at bounding box center [276, 420] width 10 height 17
click at [290, 392] on label "Yes" at bounding box center [286, 400] width 31 height 17
click at [280, 392] on input "Yes" at bounding box center [276, 400] width 10 height 17
radio input "true"
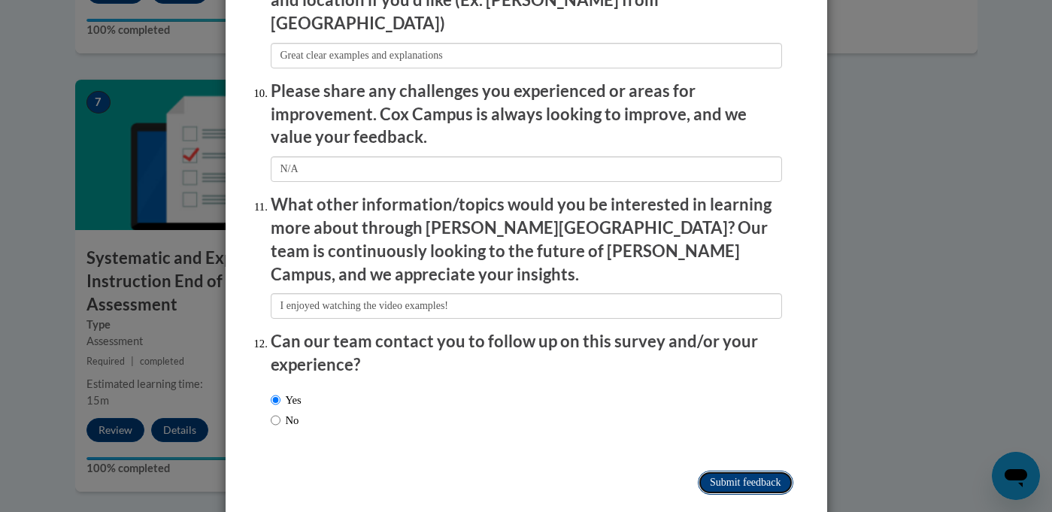
click at [738, 471] on input "Submit feedback" at bounding box center [745, 483] width 95 height 24
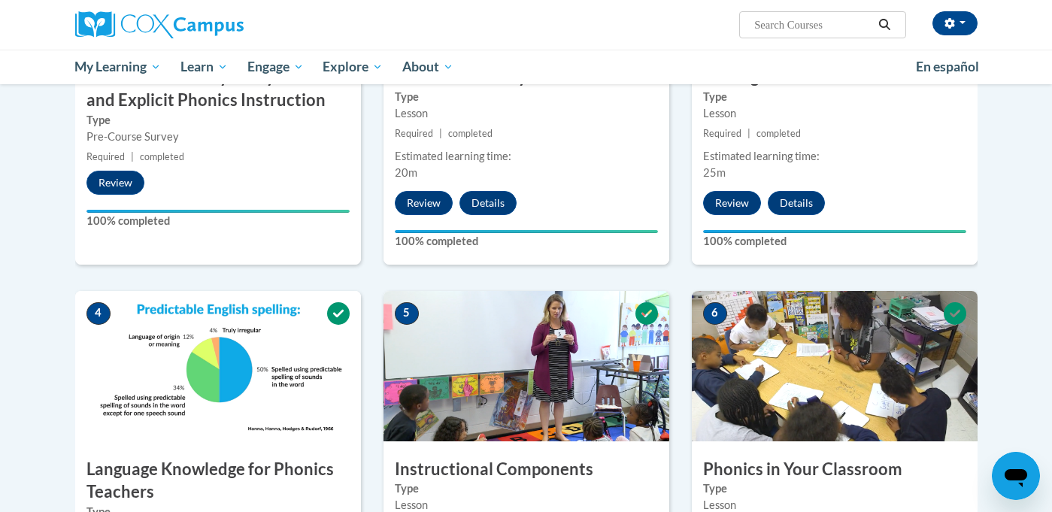
scroll to position [195, 0]
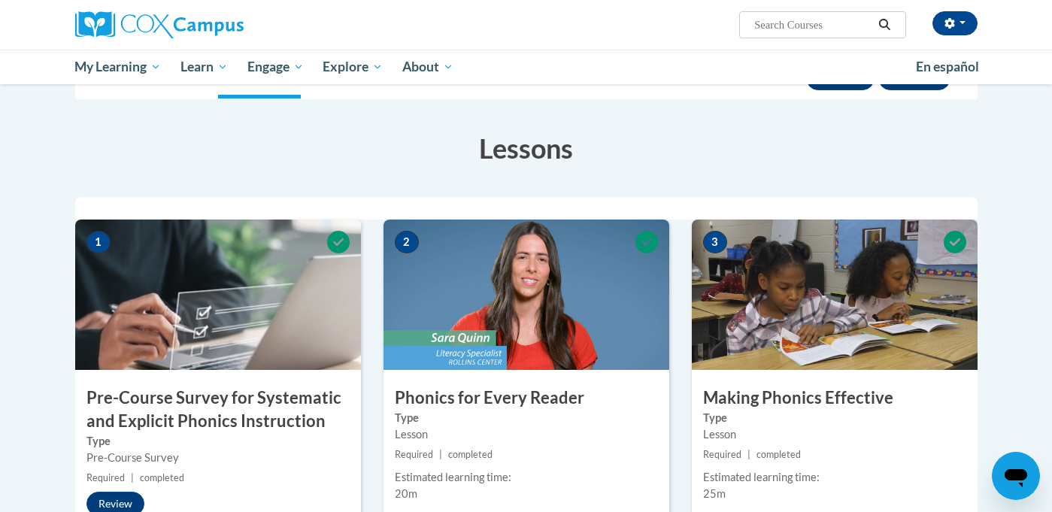
click at [155, 129] on h3 "Lessons" at bounding box center [526, 148] width 902 height 38
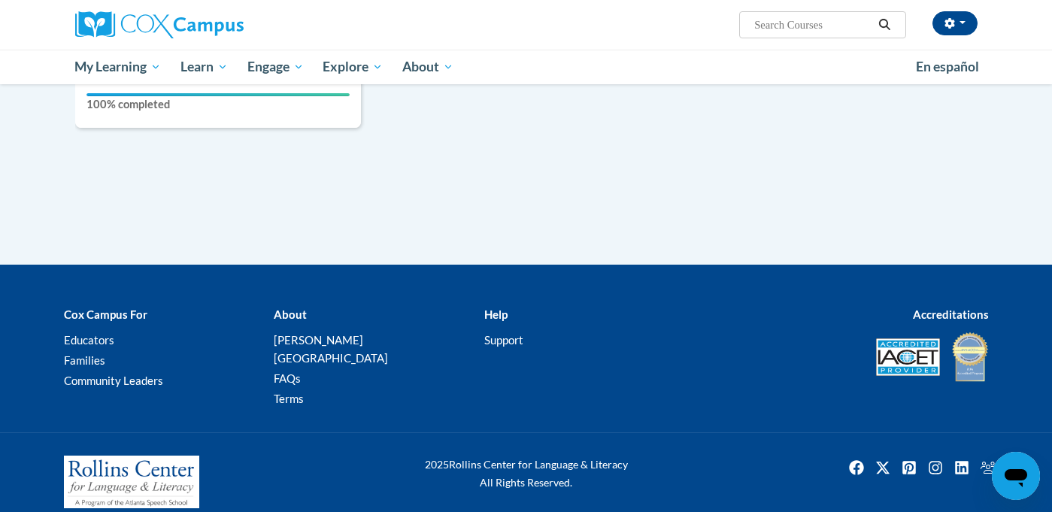
scroll to position [1366, 0]
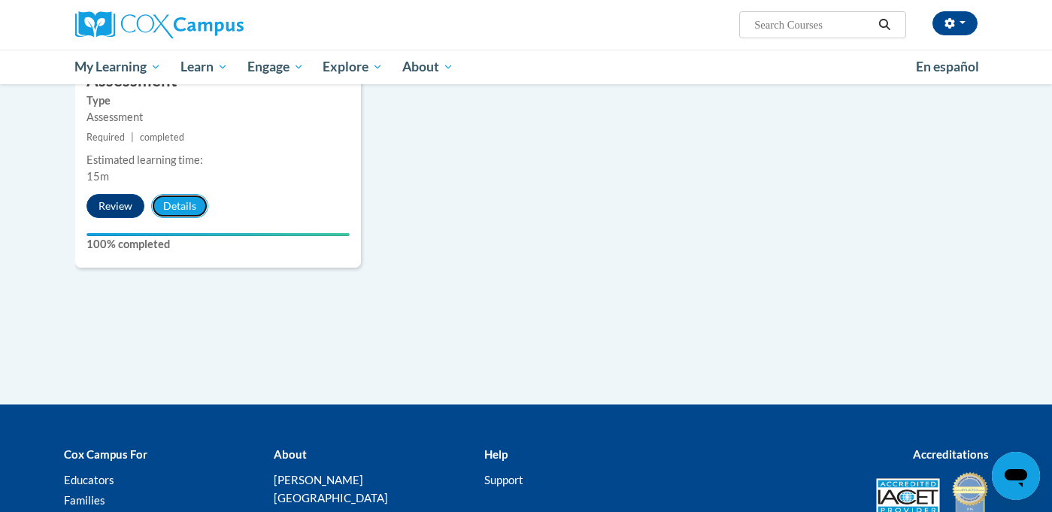
click at [187, 210] on button "Details" at bounding box center [179, 206] width 57 height 24
